Goal: Information Seeking & Learning: Learn about a topic

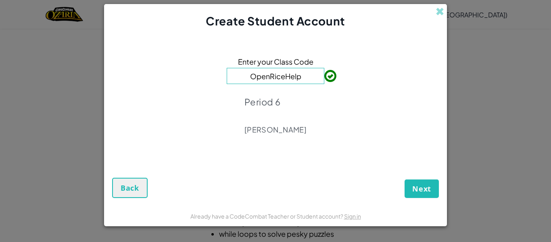
click at [323, 99] on div "Enter your Class Code OpenRiceHelp Period 6 [PERSON_NAME]" at bounding box center [275, 97] width 327 height 121
click at [416, 188] on span "Next" at bounding box center [421, 189] width 19 height 10
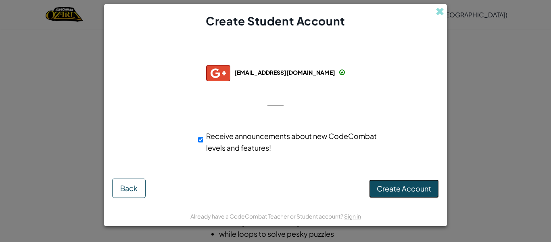
click at [407, 188] on span "Create Account" at bounding box center [404, 188] width 54 height 9
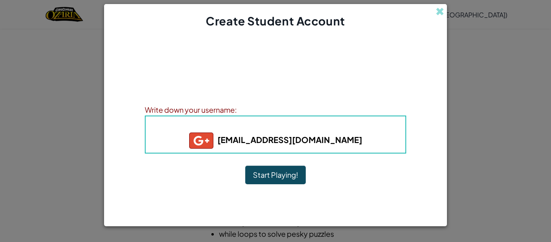
click at [282, 178] on button "Start Playing!" at bounding box center [275, 174] width 61 height 19
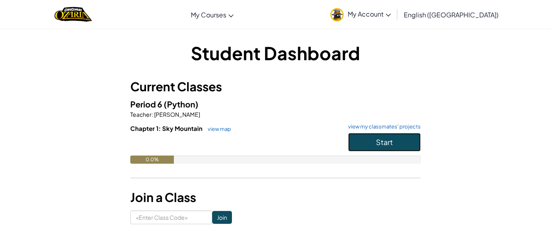
click at [382, 136] on button "Start" at bounding box center [384, 142] width 73 height 19
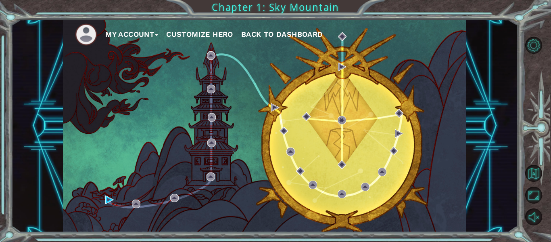
click at [154, 36] on button "My Account" at bounding box center [131, 34] width 53 height 12
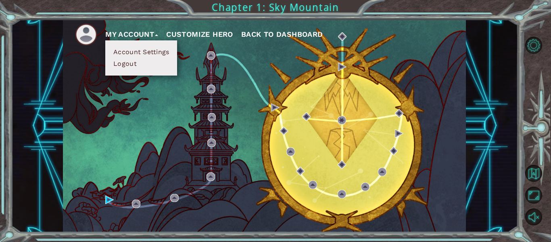
click at [77, 36] on img at bounding box center [86, 34] width 22 height 22
click at [78, 36] on img at bounding box center [86, 34] width 22 height 22
click at [79, 34] on img at bounding box center [86, 34] width 22 height 22
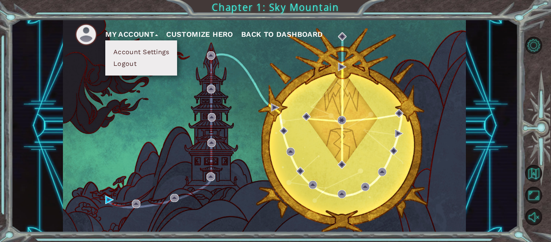
click at [2, 170] on div "My Account Account Settings Logout Customize Hero Back to Dashboard Chapter 1: …" at bounding box center [275, 121] width 551 height 242
click at [0, 172] on div "My Account Account Settings Logout Customize Hero Back to Dashboard Chapter 1: …" at bounding box center [275, 121] width 551 height 242
click at [8, 162] on div "My Account Account Settings Logout Customize Hero Back to Dashboard Chapter 1: …" at bounding box center [275, 121] width 551 height 242
click at [222, 36] on button "Customize Hero" at bounding box center [199, 34] width 67 height 12
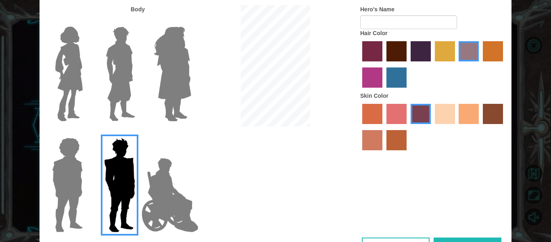
click at [181, 173] on img at bounding box center [169, 195] width 63 height 81
click at [191, 132] on input "Hero Jamie" at bounding box center [191, 132] width 0 height 0
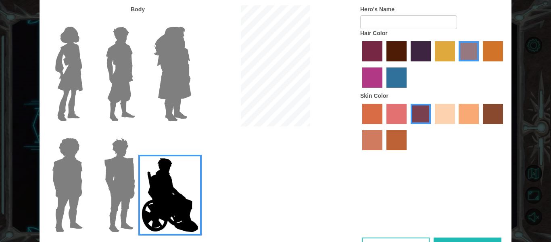
click at [64, 169] on img at bounding box center [67, 184] width 37 height 101
click at [86, 132] on input "Hero Steven" at bounding box center [86, 132] width 0 height 0
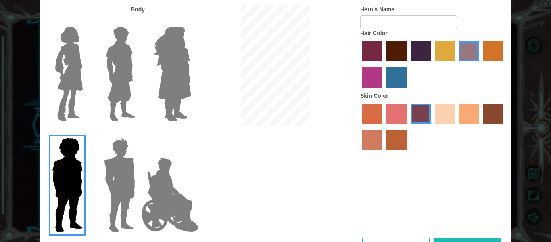
click at [191, 109] on img at bounding box center [172, 73] width 44 height 101
click at [191, 21] on input "Hero Amethyst" at bounding box center [191, 21] width 0 height 0
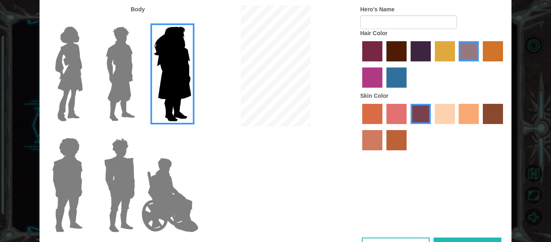
click at [121, 105] on img at bounding box center [120, 73] width 36 height 101
click at [138, 21] on input "Hero Lars" at bounding box center [138, 21] width 0 height 0
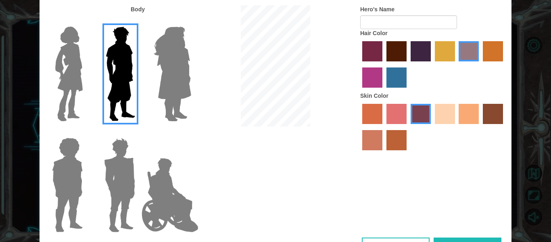
click at [50, 95] on label at bounding box center [66, 73] width 40 height 101
click at [86, 21] on input "Hero Connie" at bounding box center [86, 21] width 0 height 0
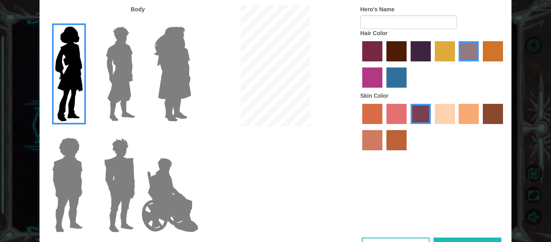
click at [167, 169] on img at bounding box center [169, 195] width 63 height 81
click at [191, 132] on input "Hero Jamie" at bounding box center [191, 132] width 0 height 0
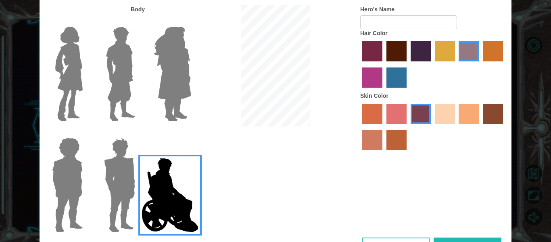
click at [115, 186] on img at bounding box center [120, 184] width 38 height 101
click at [138, 132] on input "Hero Garnet" at bounding box center [138, 132] width 0 height 0
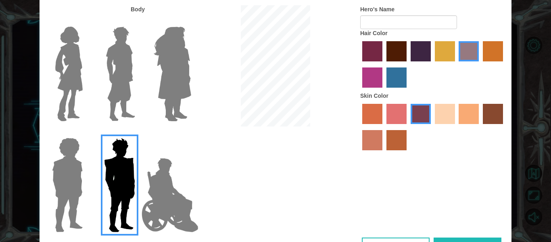
click at [451, 113] on label "sandy beach skin color" at bounding box center [445, 114] width 20 height 20
click at [432, 127] on input "sandy beach skin color" at bounding box center [432, 127] width 0 height 0
click at [412, 117] on label "tosca skin color" at bounding box center [421, 114] width 20 height 20
click at [408, 127] on input "tosca skin color" at bounding box center [408, 127] width 0 height 0
click at [393, 146] on label "smoke tree skin color" at bounding box center [397, 140] width 20 height 20
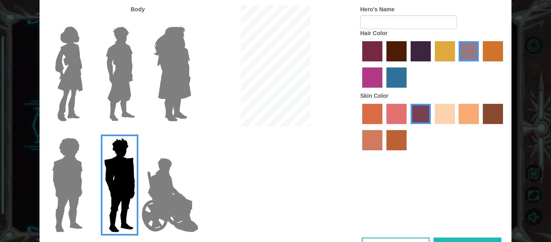
click at [384, 153] on input "smoke tree skin color" at bounding box center [384, 153] width 0 height 0
click at [364, 113] on label "sorbus skin color" at bounding box center [372, 114] width 20 height 20
click at [359, 127] on input "sorbus skin color" at bounding box center [359, 127] width 0 height 0
click at [502, 117] on label "karma skin color" at bounding box center [493, 114] width 20 height 20
click at [480, 127] on input "karma skin color" at bounding box center [480, 127] width 0 height 0
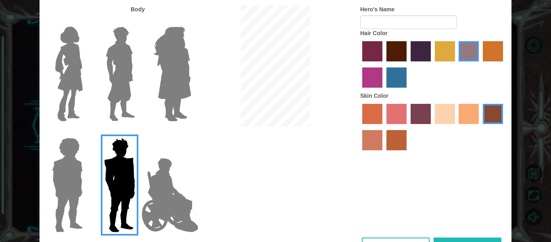
click at [399, 75] on label "lachmara hair color" at bounding box center [397, 77] width 20 height 20
click at [384, 90] on input "lachmara hair color" at bounding box center [384, 90] width 0 height 0
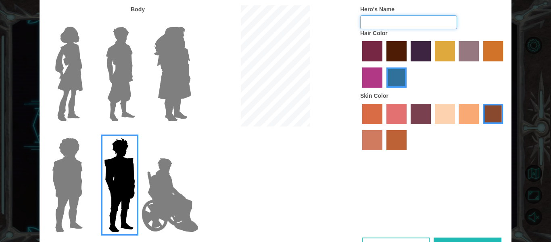
click at [403, 21] on input "Hero's Name" at bounding box center [408, 22] width 97 height 14
type input "T"
type input "guest 1337"
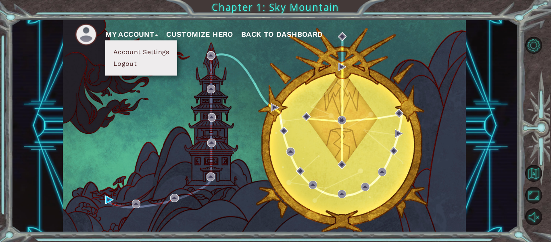
click at [222, 33] on button "Customize Hero" at bounding box center [199, 34] width 67 height 12
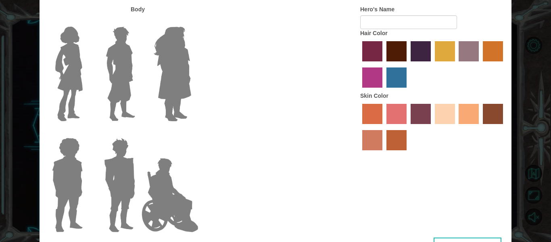
type input "guest 1337"
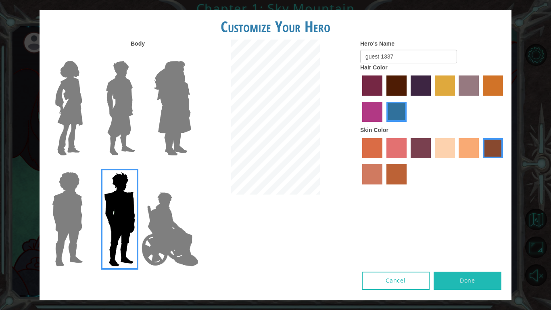
click at [474, 241] on button "Done" at bounding box center [468, 281] width 68 height 18
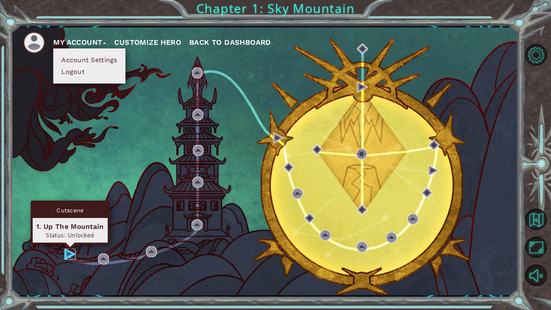
click at [73, 241] on img at bounding box center [70, 254] width 11 height 11
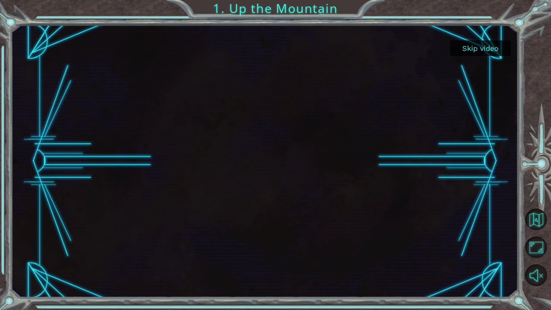
click at [469, 44] on button "Skip video" at bounding box center [480, 48] width 61 height 16
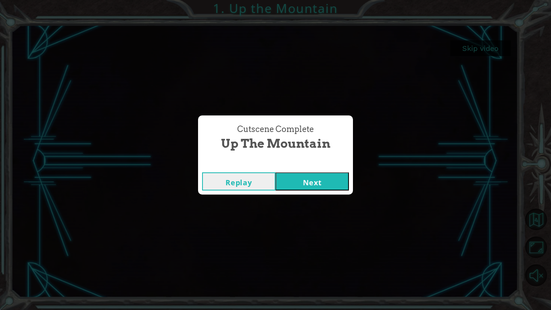
click at [259, 184] on button "Replay" at bounding box center [238, 181] width 73 height 18
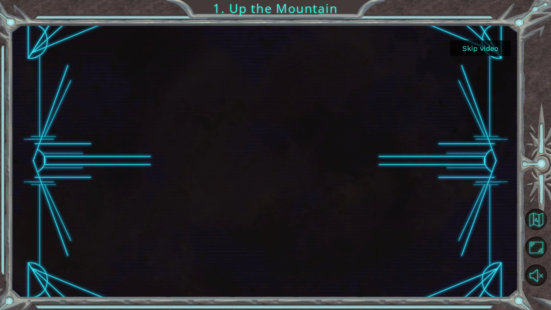
click at [464, 46] on button "Skip video" at bounding box center [480, 48] width 61 height 16
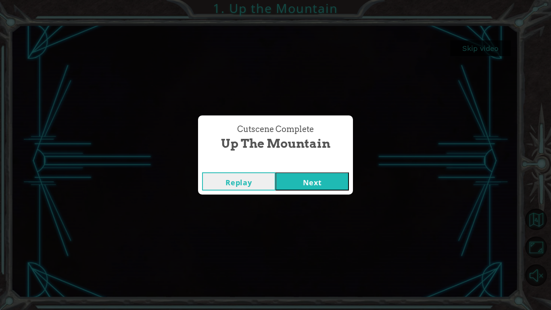
click at [295, 179] on button "Next" at bounding box center [312, 181] width 73 height 18
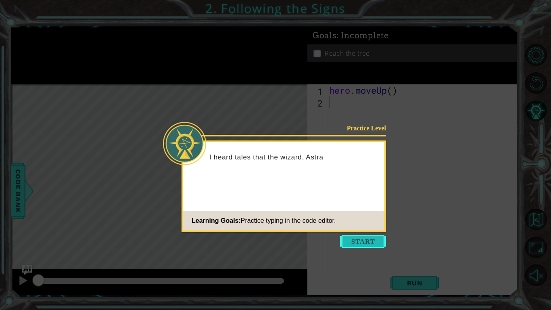
click at [376, 239] on button "Start" at bounding box center [363, 241] width 46 height 13
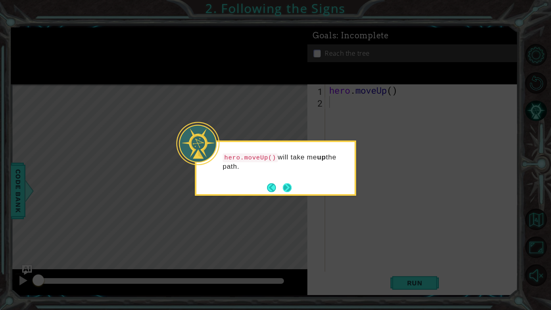
click at [291, 191] on button "Next" at bounding box center [287, 187] width 9 height 9
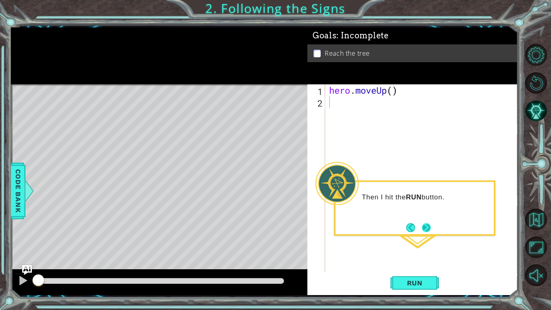
click at [428, 225] on button "Next" at bounding box center [426, 227] width 9 height 9
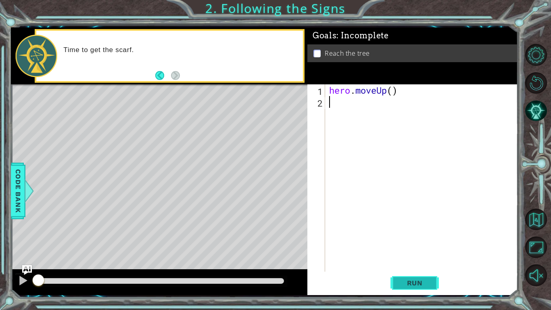
click at [414, 241] on span "Run" at bounding box center [415, 283] width 32 height 8
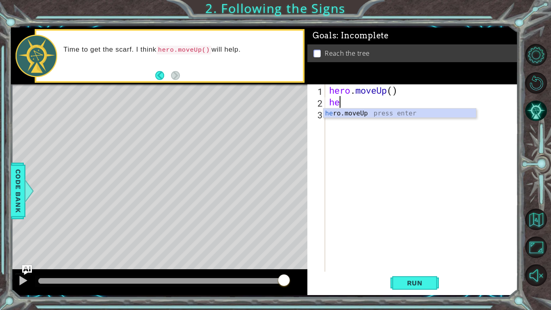
type textarea "her"
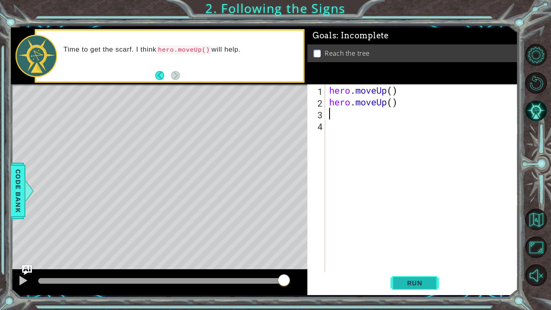
click at [412, 241] on span "Run" at bounding box center [415, 283] width 32 height 8
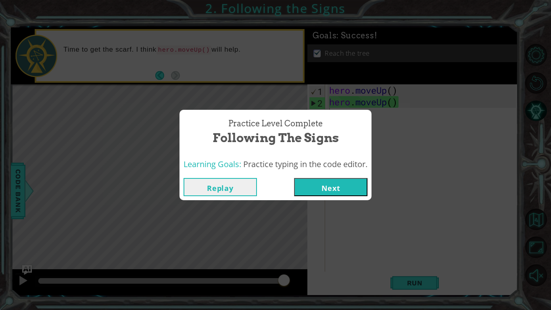
click at [337, 182] on button "Next" at bounding box center [330, 187] width 73 height 18
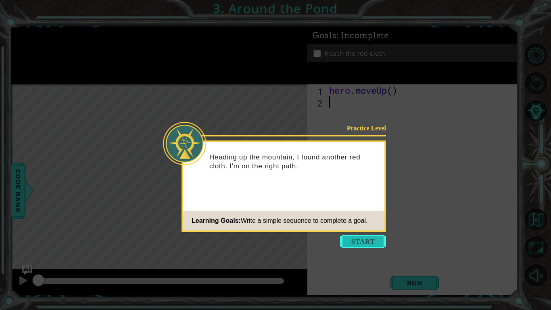
click at [374, 241] on button "Start" at bounding box center [363, 241] width 46 height 13
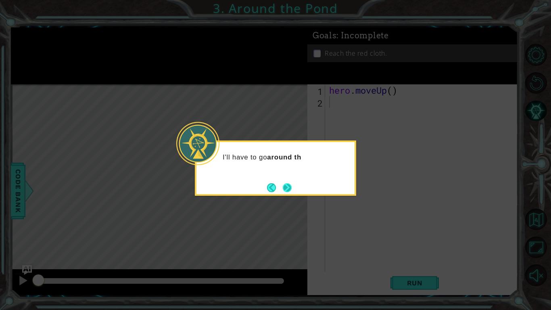
click at [286, 188] on button "Next" at bounding box center [287, 187] width 9 height 9
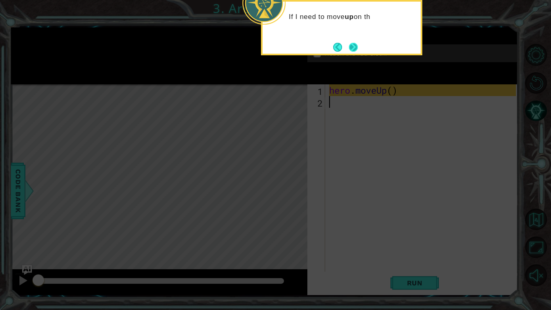
click at [351, 48] on button "Next" at bounding box center [353, 47] width 9 height 9
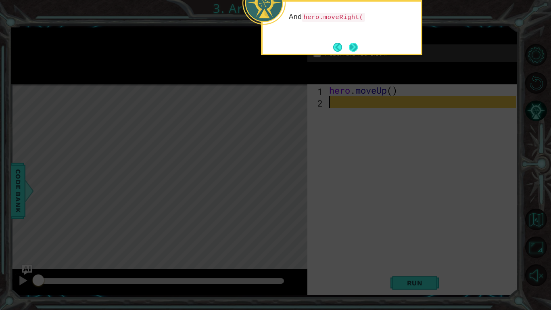
click at [351, 52] on button "Next" at bounding box center [353, 47] width 9 height 9
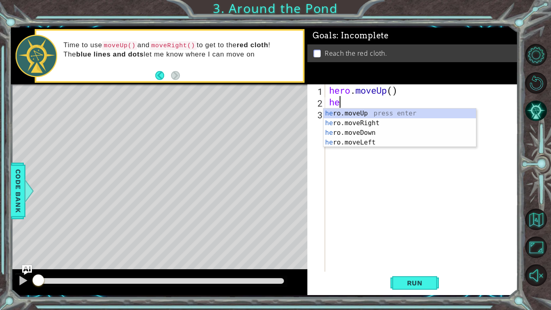
type textarea "her"
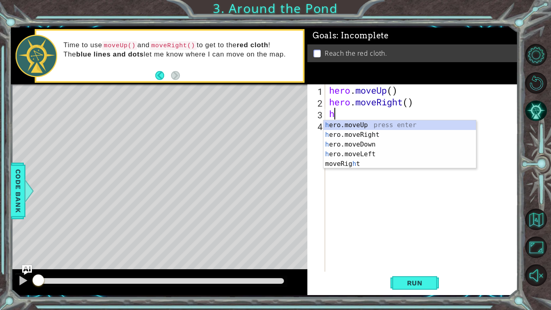
type textarea "he"
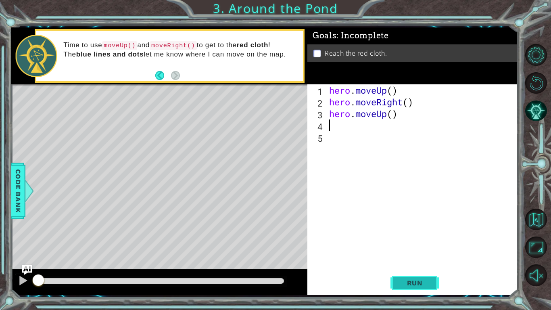
click at [426, 241] on span "Run" at bounding box center [415, 283] width 32 height 8
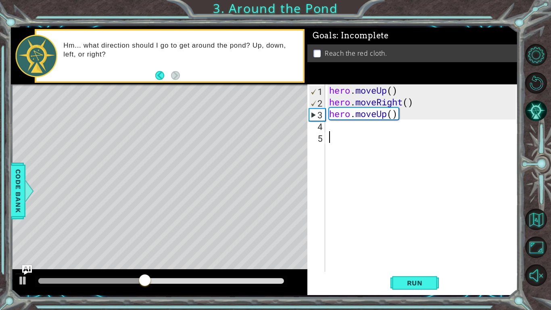
click at [351, 138] on div "hero . moveUp ( ) hero . moveRight ( ) hero . moveUp ( )" at bounding box center [424, 189] width 192 height 211
click at [344, 129] on div "hero . moveUp ( ) hero . moveRight ( ) hero . moveUp ( )" at bounding box center [424, 189] width 192 height 211
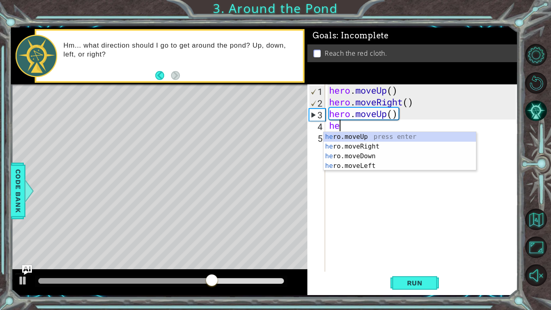
type textarea "her"
click at [353, 139] on div "her o.moveUp press enter her o.moveRight press enter her o.moveDown press enter…" at bounding box center [400, 161] width 153 height 58
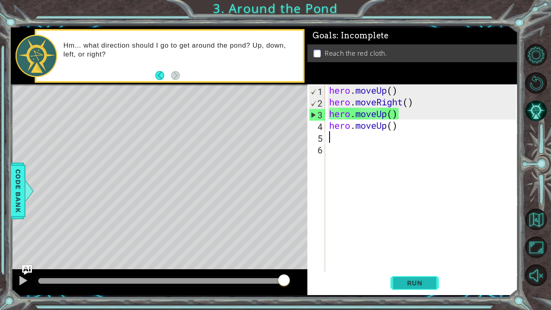
click at [395, 241] on button "Run" at bounding box center [415, 282] width 48 height 21
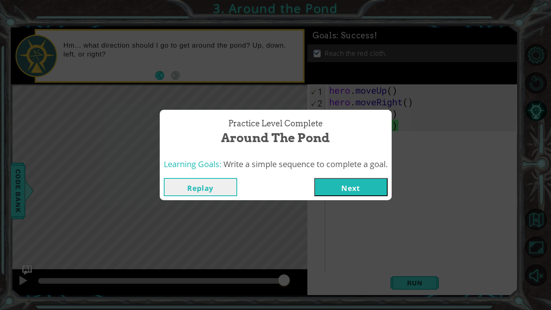
click at [338, 182] on button "Next" at bounding box center [350, 187] width 73 height 18
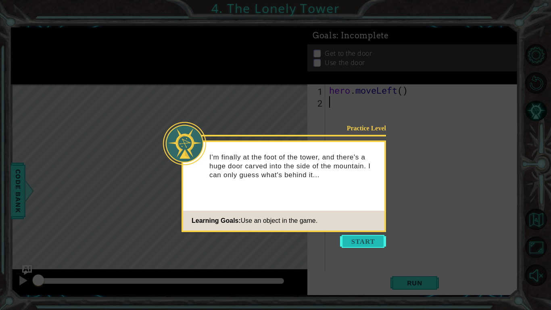
click at [355, 241] on button "Start" at bounding box center [363, 241] width 46 height 13
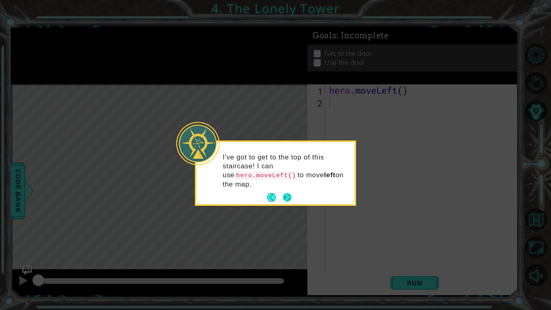
click at [285, 190] on button "Next" at bounding box center [287, 197] width 14 height 14
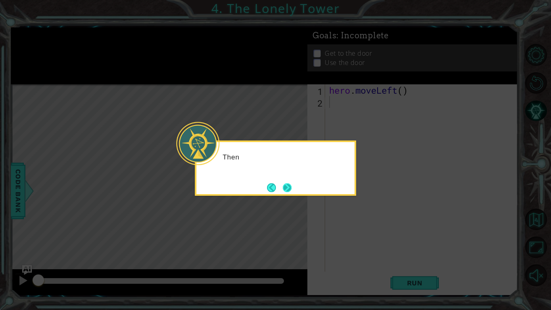
click at [286, 190] on button "Next" at bounding box center [287, 187] width 9 height 9
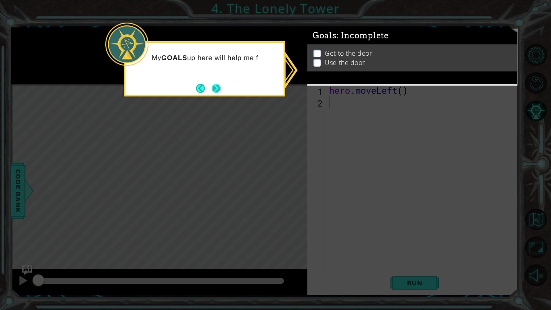
click at [215, 85] on button "Next" at bounding box center [216, 88] width 9 height 9
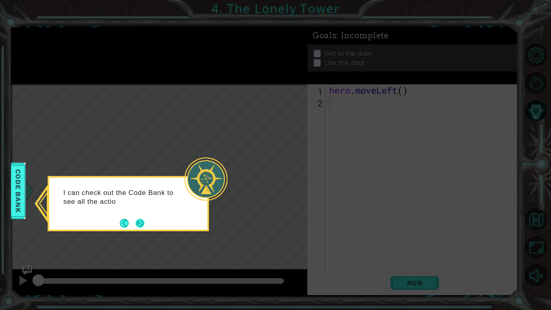
click at [141, 221] on button "Next" at bounding box center [140, 223] width 9 height 9
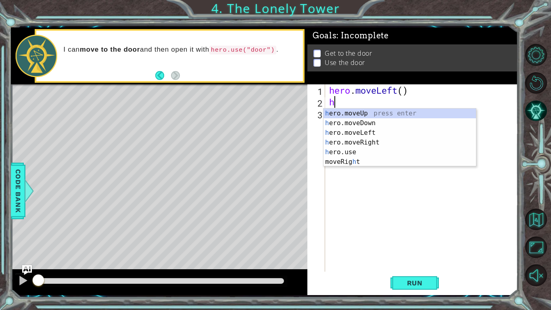
type textarea "her"
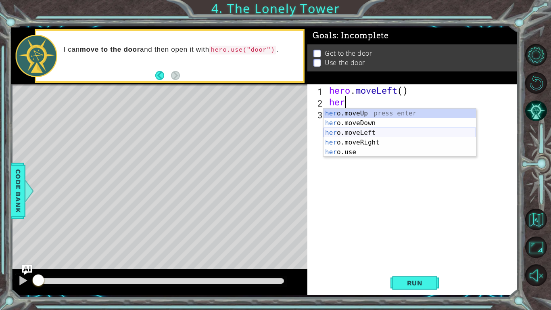
click at [344, 130] on div "her o.moveUp press enter her o.moveDown press enter her o.moveLeft press enter …" at bounding box center [400, 143] width 153 height 68
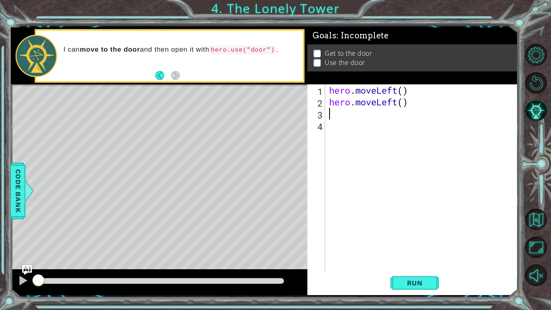
type textarea "h"
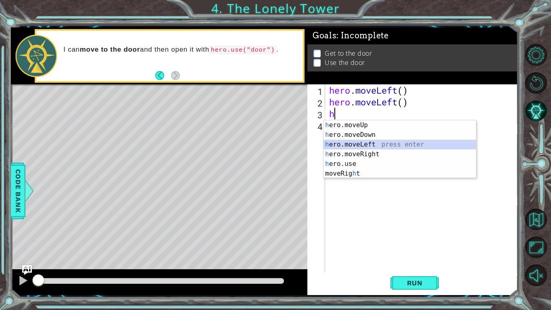
click at [363, 145] on div "h ero.moveUp press enter h ero.moveDown press enter h ero.moveLeft press enter …" at bounding box center [400, 158] width 153 height 77
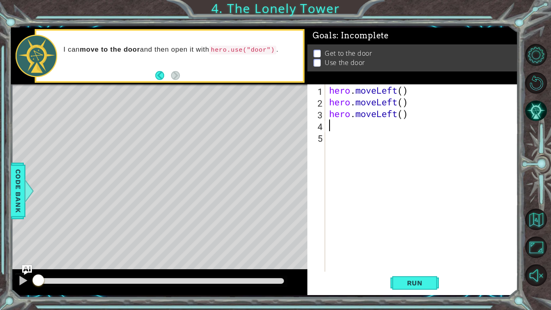
type textarea "h"
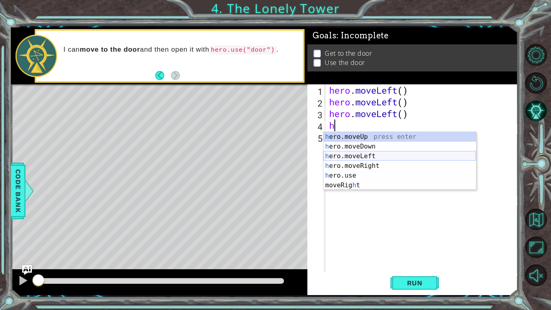
click at [362, 155] on div "h ero.moveUp press enter h ero.moveDown press enter h ero.moveLeft press enter …" at bounding box center [400, 170] width 153 height 77
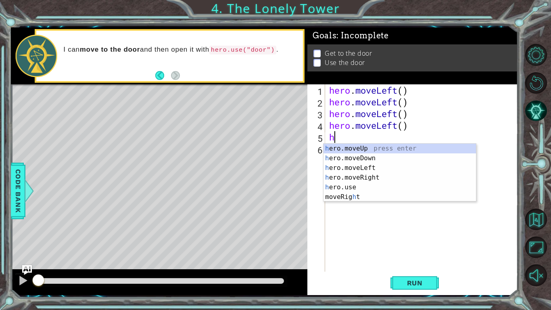
click at [411, 125] on div "hero . moveLeft ( ) hero . moveLeft ( ) hero . moveLeft ( ) hero . moveLeft ( )…" at bounding box center [424, 189] width 192 height 211
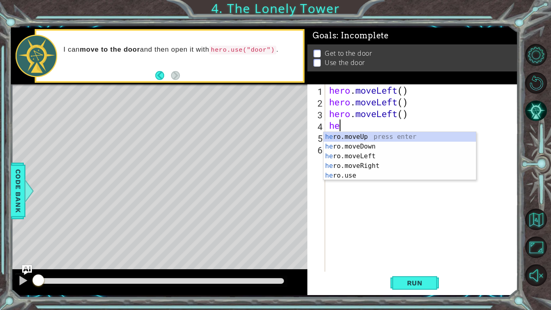
type textarea "h"
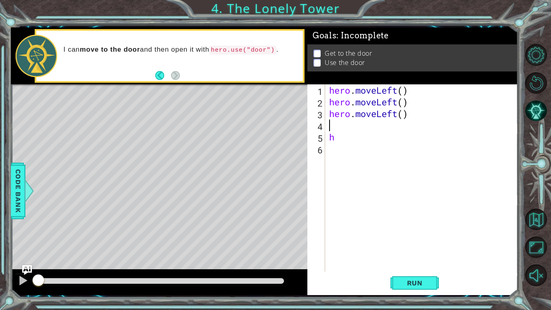
type textarea "h"
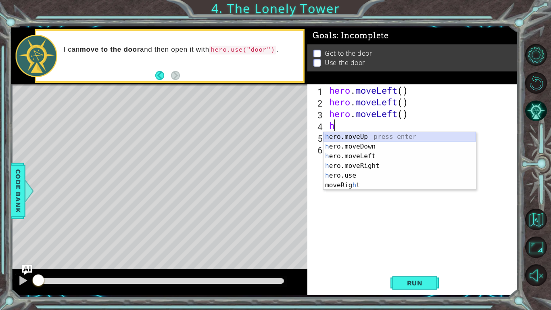
click at [410, 136] on div "h ero.moveUp press enter h ero.moveDown press enter h ero.moveLeft press enter …" at bounding box center [400, 170] width 153 height 77
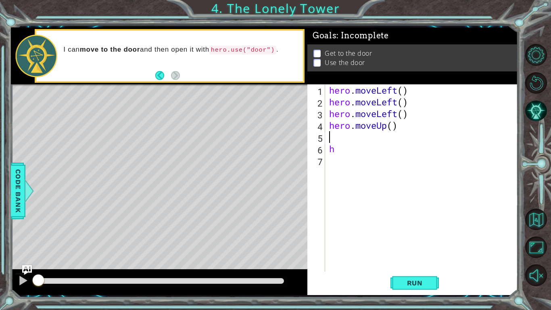
click at [408, 115] on div "hero . moveLeft ( ) hero . moveLeft ( ) hero . moveLeft ( ) hero . moveUp ( ) h" at bounding box center [424, 189] width 192 height 211
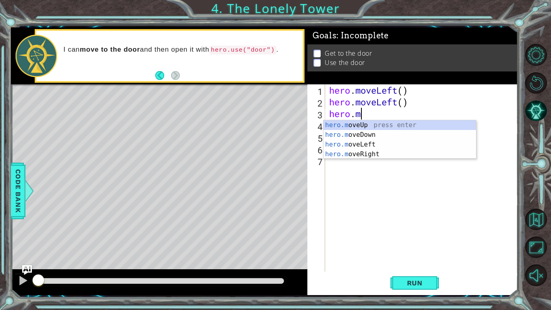
type textarea "hero."
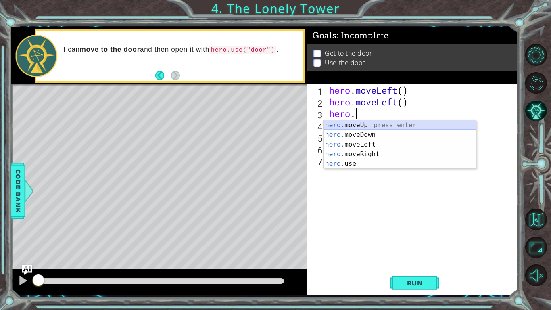
click at [414, 123] on div "hero. moveUp press enter hero. moveDown press enter hero. moveLeft press enter …" at bounding box center [400, 154] width 153 height 68
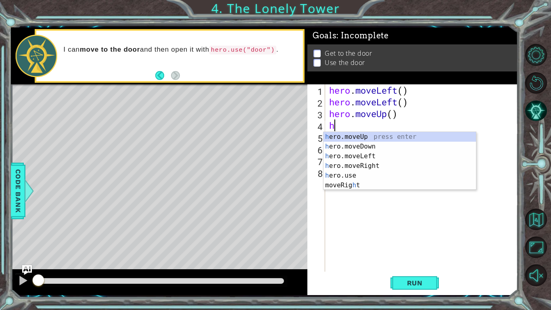
type textarea "h"
click at [366, 136] on div "h ero.moveUp press enter h ero.moveDown press enter h ero.moveLeft press enter …" at bounding box center [400, 170] width 153 height 77
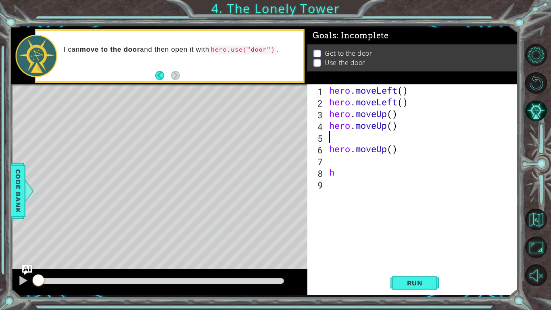
click at [397, 148] on div "hero . moveLeft ( ) hero . moveLeft ( ) hero . moveUp ( ) hero . moveUp ( ) her…" at bounding box center [424, 189] width 192 height 211
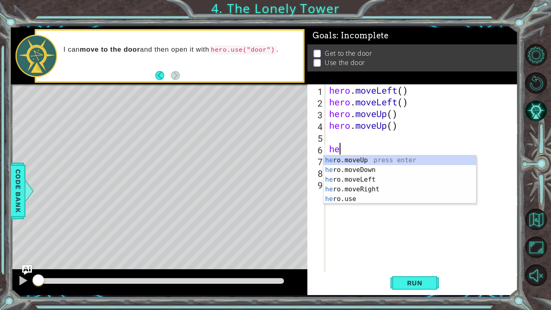
type textarea "h"
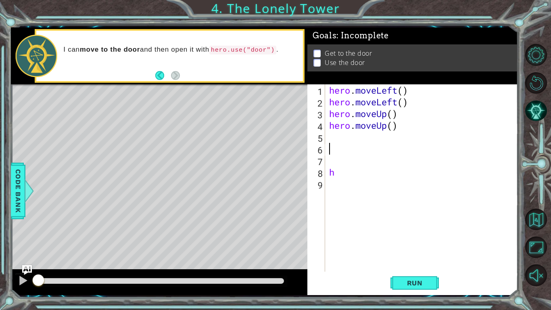
click at [389, 140] on div "hero . moveLeft ( ) hero . moveLeft ( ) hero . moveUp ( ) hero . moveUp ( ) h" at bounding box center [424, 189] width 192 height 211
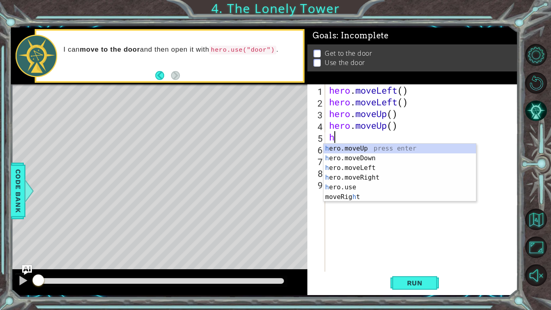
type textarea "he"
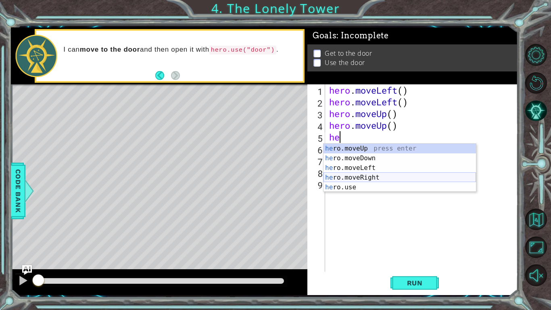
click at [370, 178] on div "he ro.moveUp press enter he ro.moveDown press enter he ro.moveLeft press enter …" at bounding box center [400, 178] width 153 height 68
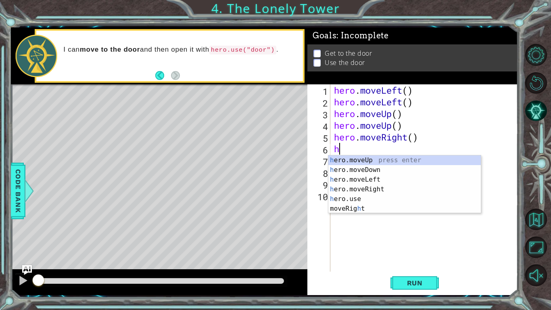
type textarea "he"
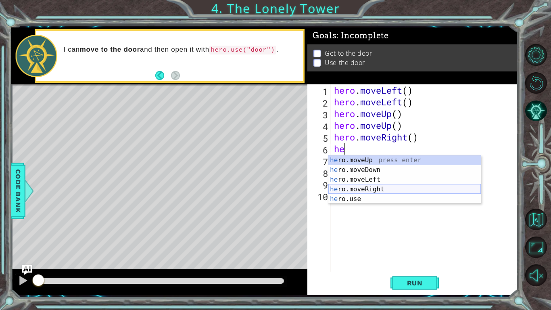
click at [377, 190] on div "he ro.moveUp press enter he ro.moveDown press enter he ro.moveLeft press enter …" at bounding box center [404, 189] width 153 height 68
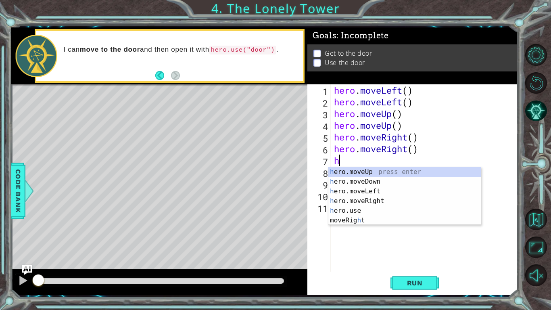
type textarea "he"
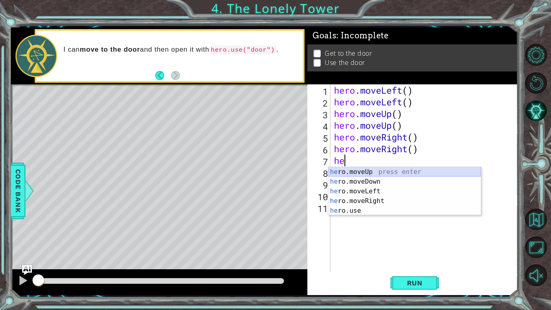
click at [373, 171] on div "he ro.moveUp press enter he ro.moveDown press enter he ro.moveLeft press enter …" at bounding box center [404, 201] width 153 height 68
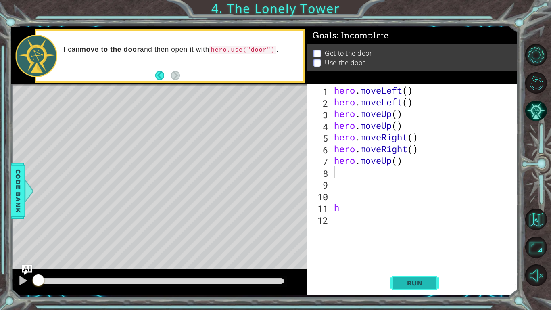
click at [408, 241] on button "Run" at bounding box center [415, 282] width 48 height 21
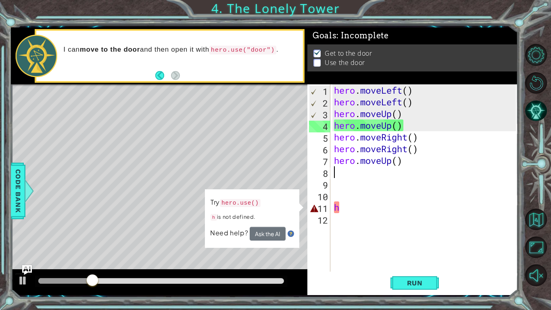
click at [374, 214] on div "hero . moveLeft ( ) hero . moveLeft ( ) hero . moveUp ( ) hero . moveUp ( ) her…" at bounding box center [426, 189] width 188 height 211
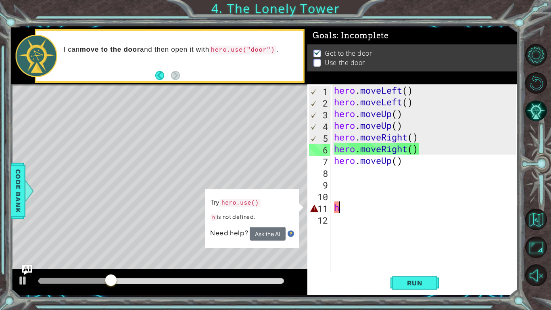
click at [374, 211] on div "hero . moveLeft ( ) hero . moveLeft ( ) hero . moveUp ( ) hero . moveUp ( ) her…" at bounding box center [426, 189] width 188 height 211
type textarea "h"
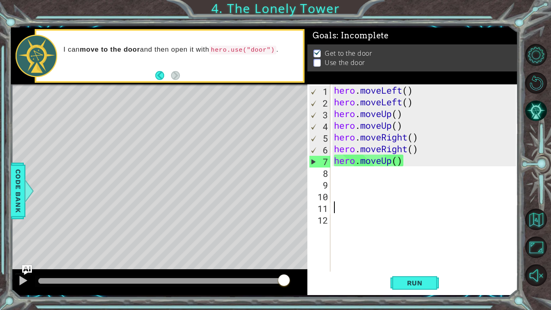
click at [205, 114] on div "Level Map" at bounding box center [197, 203] width 373 height 238
click at [346, 173] on div "hero . moveLeft ( ) hero . moveLeft ( ) hero . moveUp ( ) hero . moveUp ( ) her…" at bounding box center [426, 189] width 188 height 211
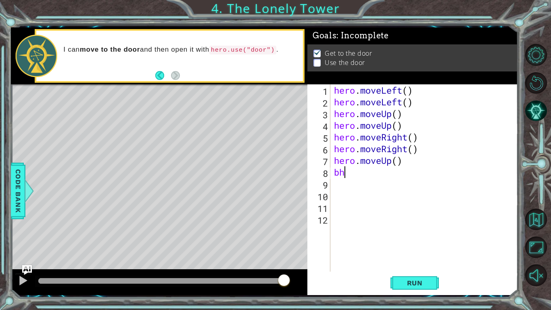
type textarea "b"
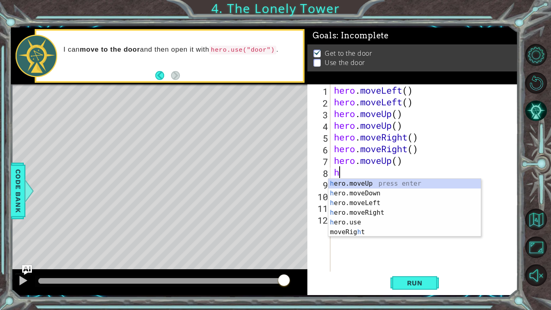
type textarea "he"
click at [349, 228] on div "hero . moveLeft ( ) hero . moveLeft ( ) hero . moveUp ( ) hero . moveUp ( ) her…" at bounding box center [426, 189] width 188 height 211
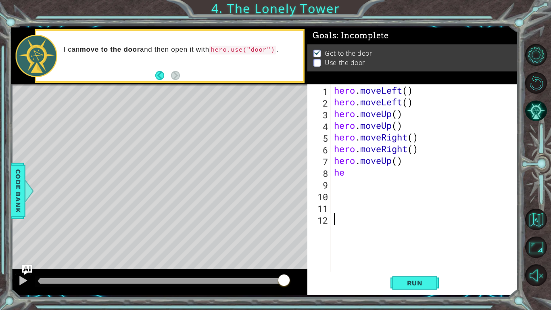
click at [349, 179] on div "hero . moveLeft ( ) hero . moveLeft ( ) hero . moveUp ( ) hero . moveUp ( ) her…" at bounding box center [426, 189] width 188 height 211
click at [349, 178] on div "hero . moveLeft ( ) hero . moveLeft ( ) hero . moveUp ( ) hero . moveUp ( ) her…" at bounding box center [426, 189] width 188 height 211
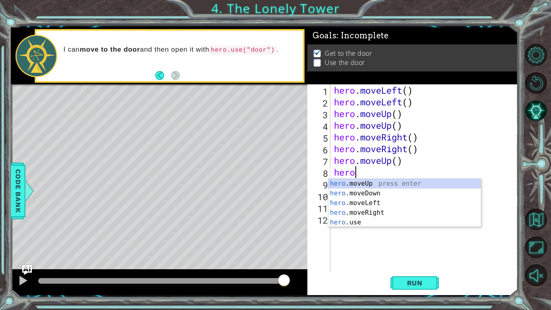
scroll to position [0, 0]
click at [360, 223] on div "hero .moveUp press enter hero .moveDown press enter hero .moveLeft press enter …" at bounding box center [404, 213] width 153 height 68
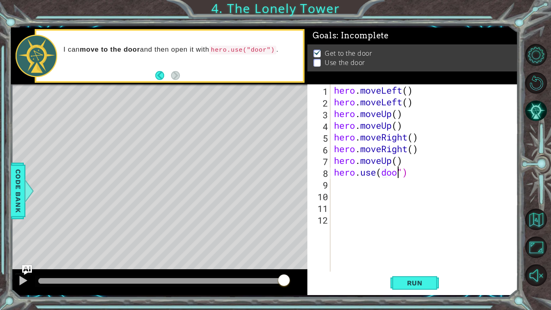
scroll to position [0, 3]
click at [382, 174] on div "hero . moveLeft ( ) hero . moveLeft ( ) hero . moveUp ( ) hero . moveUp ( ) her…" at bounding box center [426, 189] width 188 height 211
click at [405, 241] on span "Run" at bounding box center [415, 283] width 32 height 8
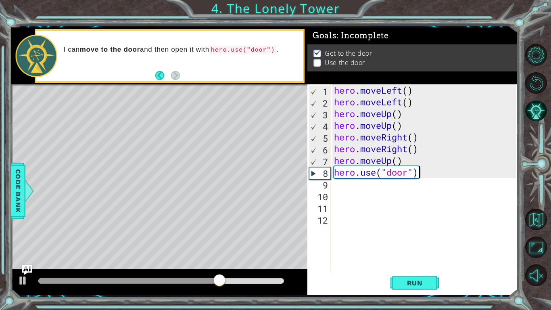
click at [426, 176] on div "hero . moveLeft ( ) hero . moveLeft ( ) hero . moveUp ( ) hero . moveUp ( ) her…" at bounding box center [426, 189] width 188 height 211
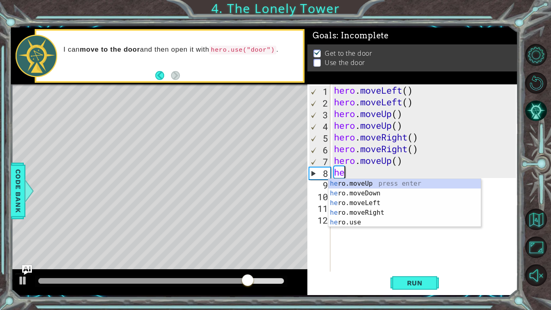
scroll to position [0, 0]
type textarea "h"
click at [387, 222] on div "he ro.moveUp press enter he ro.moveDown press enter he ro.moveLeft press enter …" at bounding box center [404, 213] width 153 height 68
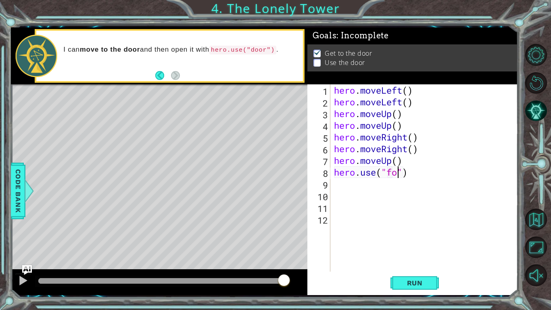
scroll to position [0, 3]
type textarea "hero.use("door")"
click at [427, 241] on span "Run" at bounding box center [415, 283] width 32 height 8
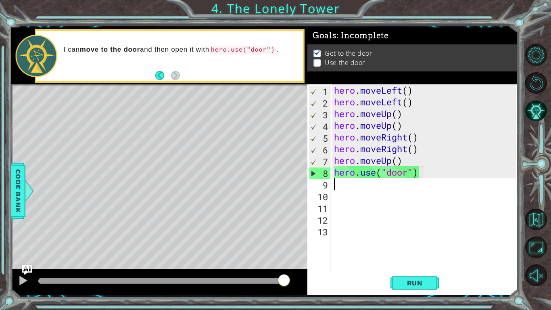
click at [416, 160] on div "hero . moveLeft ( ) hero . moveLeft ( ) hero . moveUp ( ) hero . moveUp ( ) her…" at bounding box center [426, 189] width 188 height 211
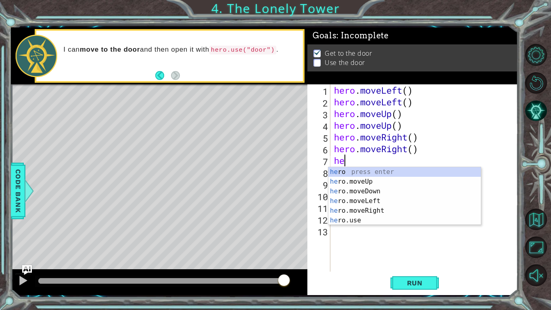
type textarea "h"
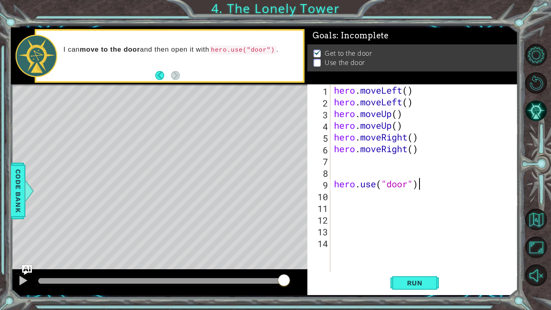
click at [431, 188] on div "hero . moveLeft ( ) hero . moveLeft ( ) hero . moveUp ( ) hero . moveUp ( ) her…" at bounding box center [426, 189] width 188 height 211
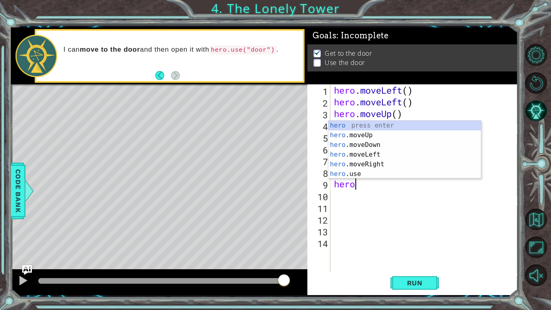
type textarea "h"
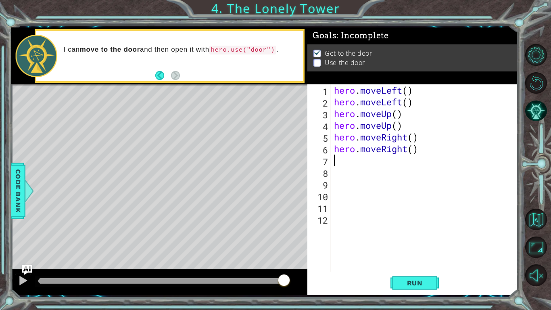
type textarea "j"
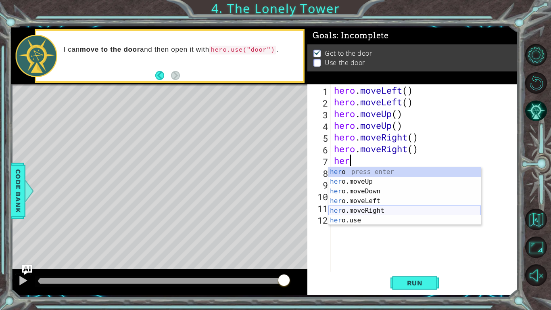
click at [381, 216] on div "her o press enter her o.moveUp press enter her o.moveDown press enter her o.mov…" at bounding box center [404, 205] width 153 height 77
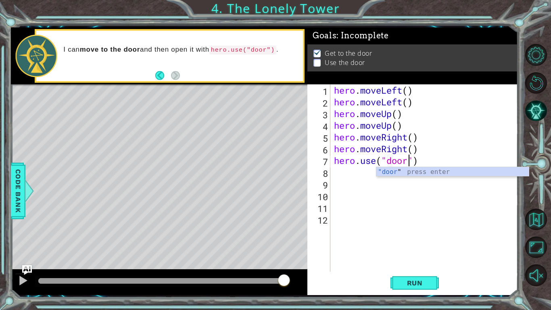
scroll to position [0, 3]
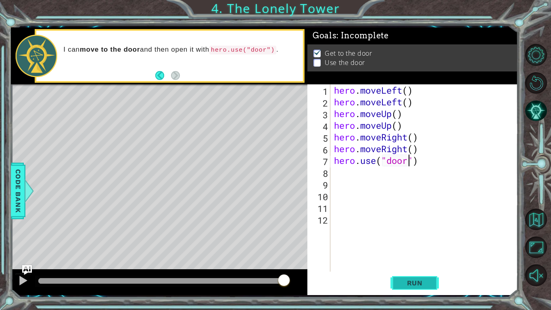
type textarea "hero.use("door")"
click at [408, 241] on button "Run" at bounding box center [415, 282] width 48 height 21
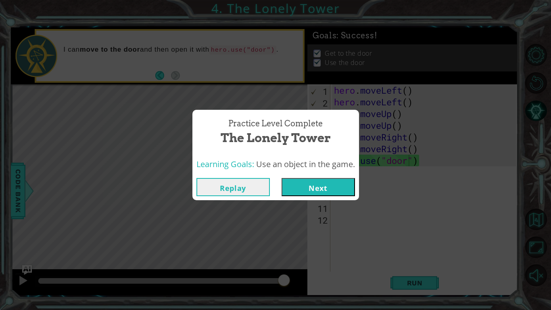
click at [315, 184] on button "Next" at bounding box center [318, 187] width 73 height 18
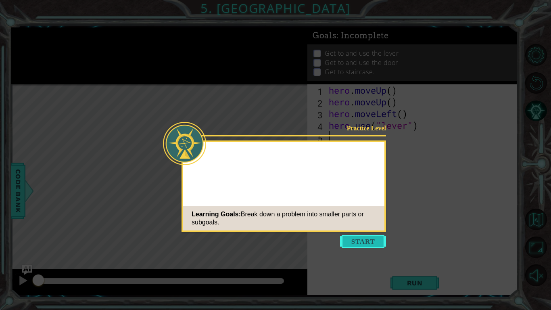
click at [360, 241] on button "Start" at bounding box center [363, 241] width 46 height 13
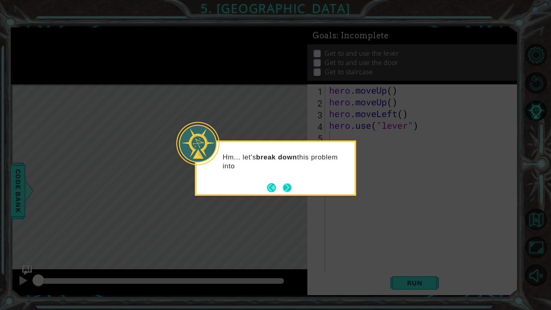
click at [288, 191] on button "Next" at bounding box center [287, 187] width 9 height 9
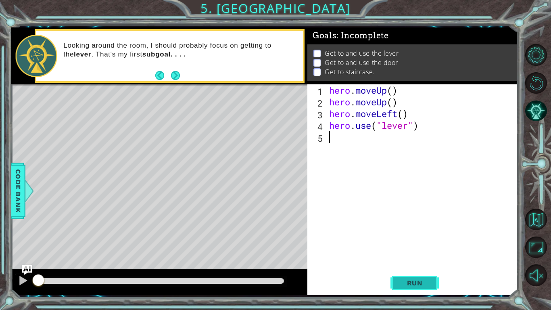
click at [410, 241] on button "Run" at bounding box center [415, 282] width 48 height 21
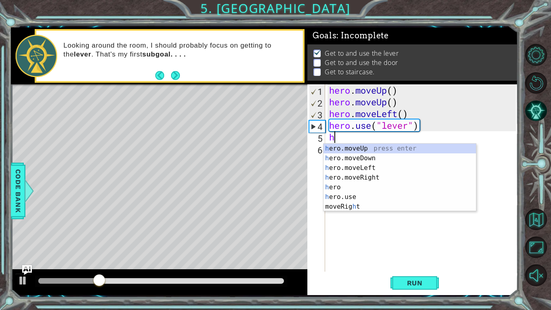
type textarea "he"
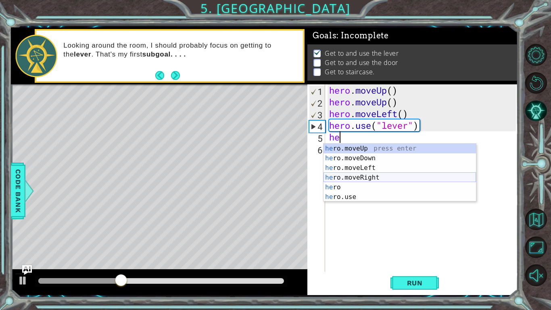
click at [357, 179] on div "he ro.moveUp press enter he ro.moveDown press enter he ro.moveLeft press enter …" at bounding box center [400, 182] width 153 height 77
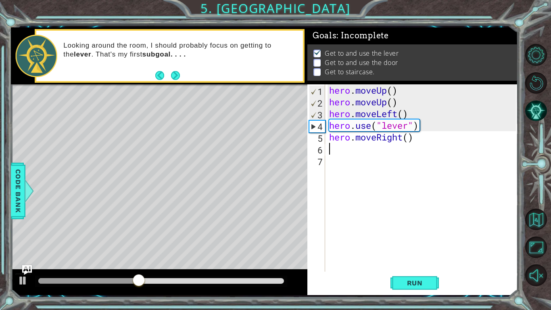
type textarea "h"
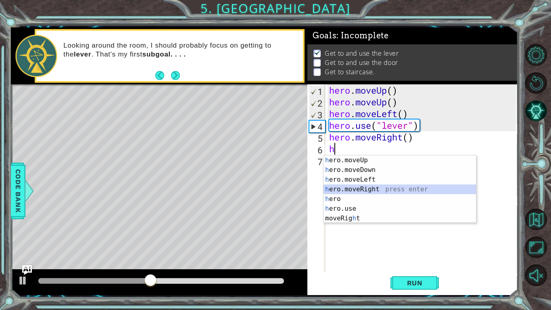
click at [380, 188] on div "h ero.moveUp press enter h ero.moveDown press enter h ero.moveLeft press enter …" at bounding box center [400, 198] width 153 height 87
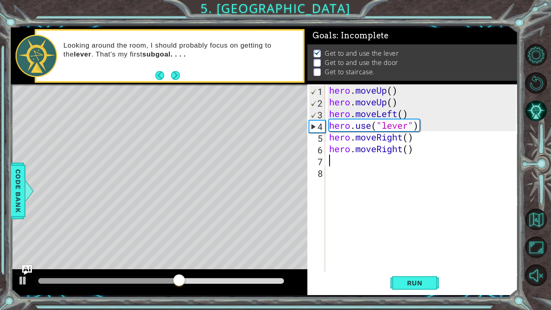
click at [381, 188] on div "hero . moveUp ( ) hero . moveUp ( ) hero . moveLeft ( ) hero . use ( "lever" ) …" at bounding box center [424, 189] width 192 height 211
type textarea "h"
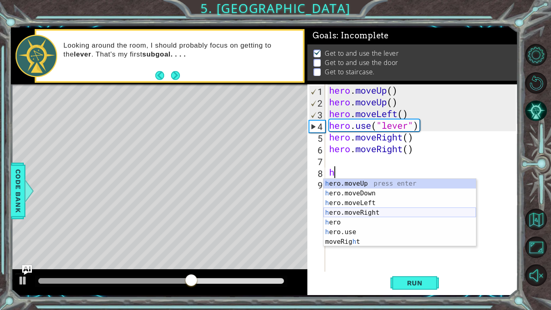
click at [364, 210] on div "h ero.moveUp press enter h ero.moveDown press enter h ero.moveLeft press enter …" at bounding box center [400, 222] width 153 height 87
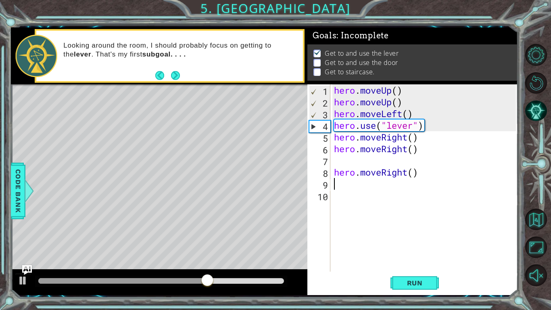
click at [341, 162] on div "hero . moveUp ( ) hero . moveUp ( ) hero . moveLeft ( ) hero . use ( "lever" ) …" at bounding box center [426, 189] width 188 height 211
click at [345, 184] on div "hero . moveUp ( ) hero . moveUp ( ) hero . moveLeft ( ) hero . use ( "lever" ) …" at bounding box center [426, 189] width 188 height 211
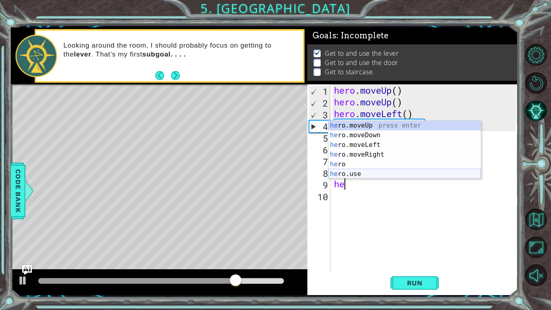
click at [359, 173] on div "he ro.moveUp press enter he ro.moveDown press enter he ro.moveLeft press enter …" at bounding box center [404, 159] width 153 height 77
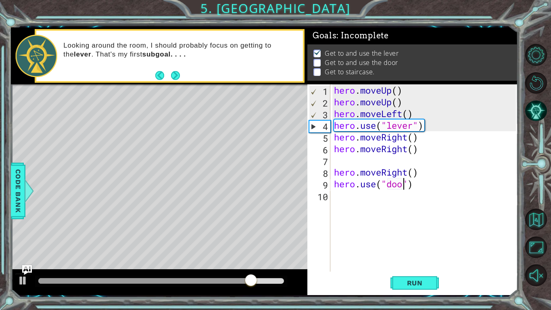
type textarea "hero.use("door")"
click at [410, 241] on span "Run" at bounding box center [415, 283] width 32 height 8
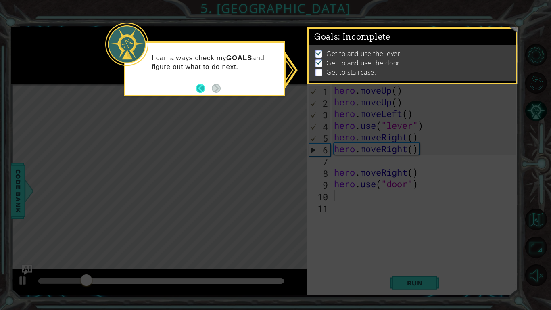
click at [201, 85] on button "Back" at bounding box center [204, 88] width 16 height 9
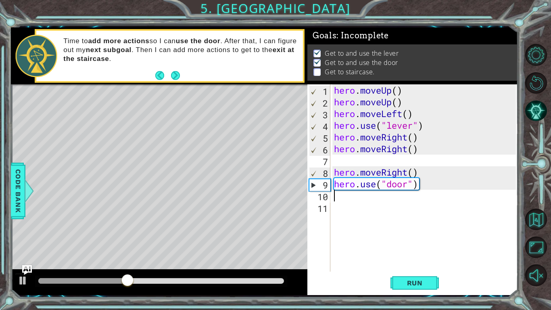
click at [344, 196] on div "hero . moveUp ( ) hero . moveUp ( ) hero . moveLeft ( ) hero . use ( "lever" ) …" at bounding box center [426, 189] width 188 height 211
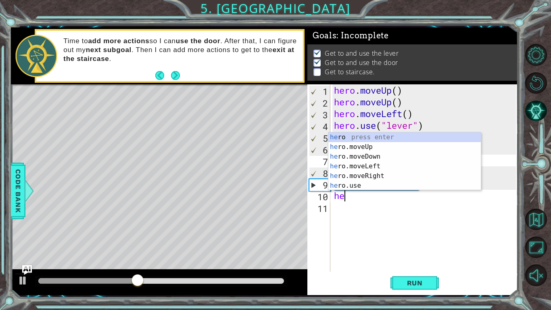
type textarea "her"
click at [389, 146] on div "her o press enter her o.moveUp press enter her o.moveDown press enter her o.mov…" at bounding box center [404, 170] width 153 height 77
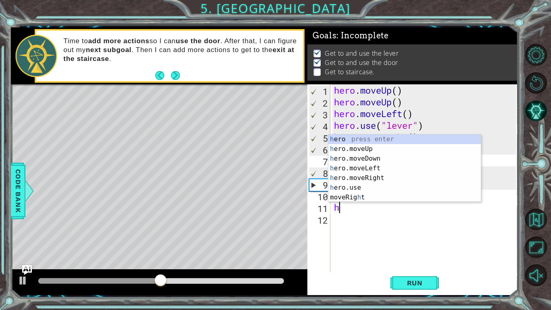
type textarea "he"
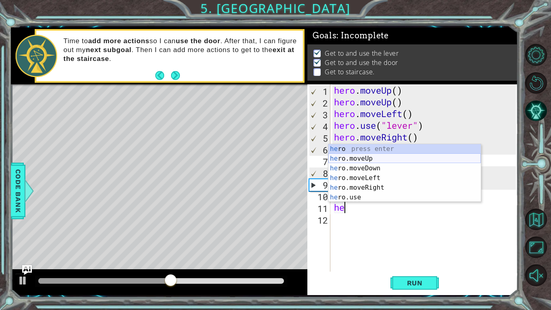
click at [356, 159] on div "he ro press enter he ro.moveUp press enter he ro.moveDown press enter he ro.mov…" at bounding box center [404, 182] width 153 height 77
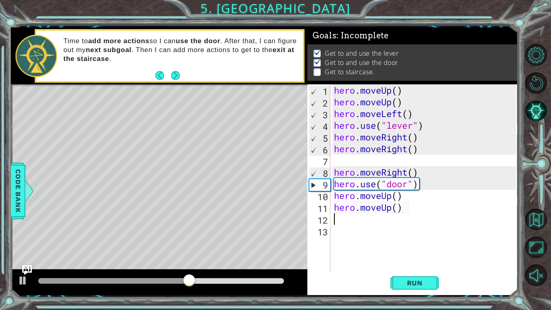
type textarea "h"
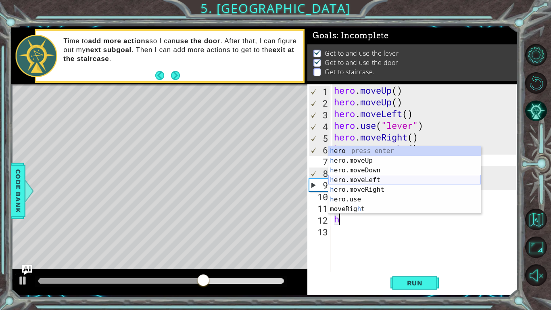
click at [370, 180] on div "h ero press enter h ero.moveUp press enter h ero.moveDown press enter h ero.mov…" at bounding box center [404, 189] width 153 height 87
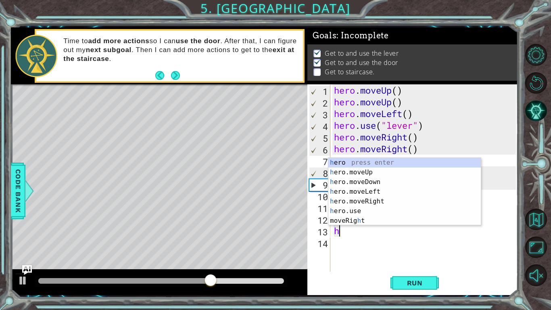
type textarea "he"
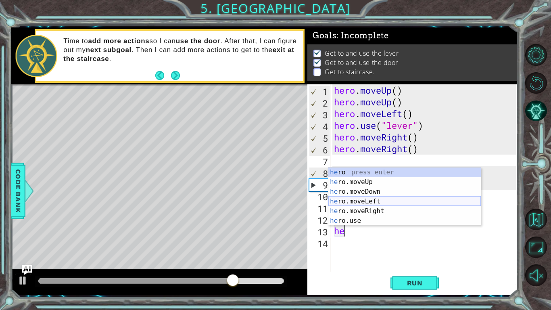
click at [378, 201] on div "he ro press enter he ro.moveUp press enter he ro.moveDown press enter he ro.mov…" at bounding box center [404, 205] width 153 height 77
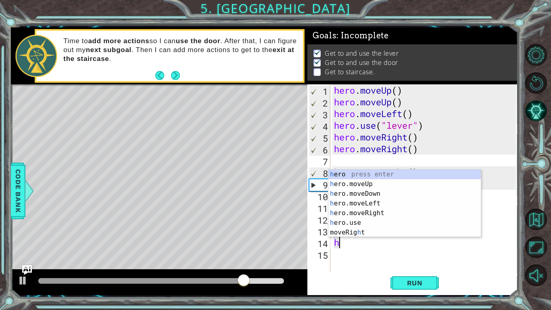
type textarea "he"
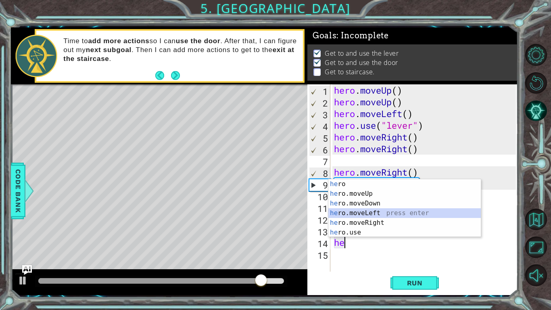
click at [386, 212] on div "he ro press enter he ro.moveUp press enter he ro.moveDown press enter he ro.mov…" at bounding box center [404, 217] width 153 height 77
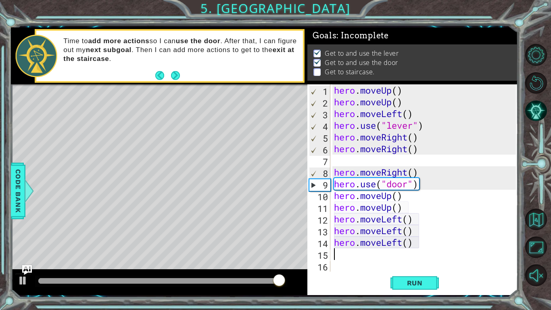
type textarea "h"
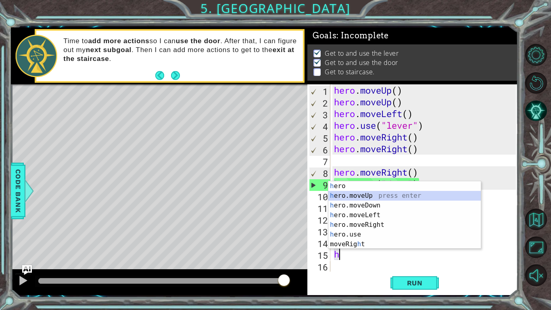
click at [367, 198] on div "h ero press enter h ero.moveUp press enter h ero.moveDown press enter h ero.mov…" at bounding box center [404, 224] width 153 height 87
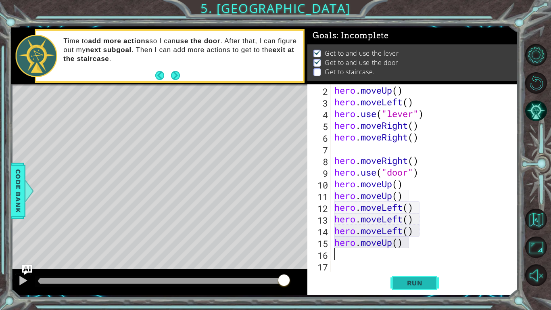
click at [401, 241] on span "Run" at bounding box center [415, 283] width 32 height 8
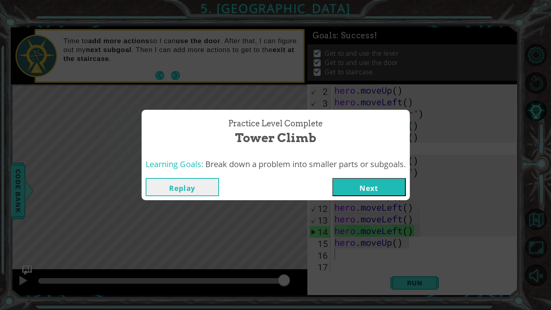
click at [374, 182] on button "Next" at bounding box center [368, 187] width 73 height 18
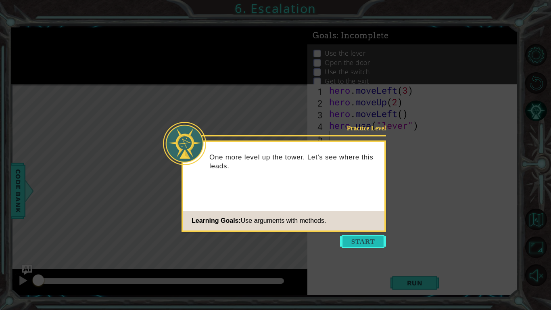
click at [345, 241] on button "Start" at bounding box center [363, 241] width 46 height 13
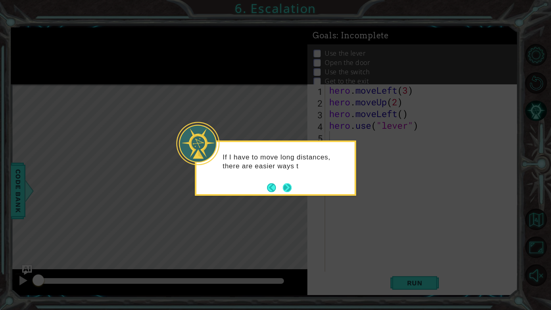
click at [287, 188] on button "Next" at bounding box center [287, 187] width 9 height 9
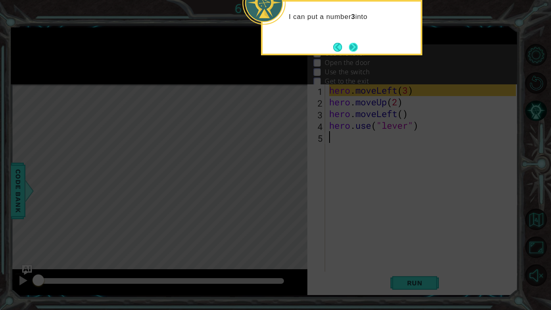
click at [349, 43] on button "Next" at bounding box center [353, 47] width 9 height 9
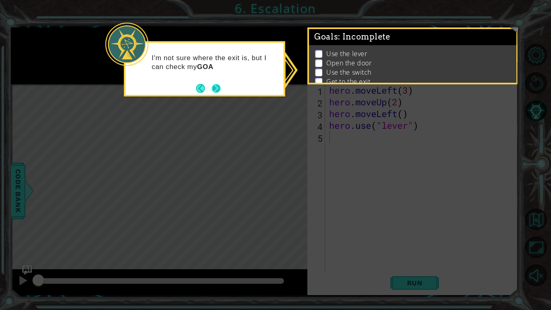
click at [219, 87] on button "Next" at bounding box center [216, 88] width 9 height 9
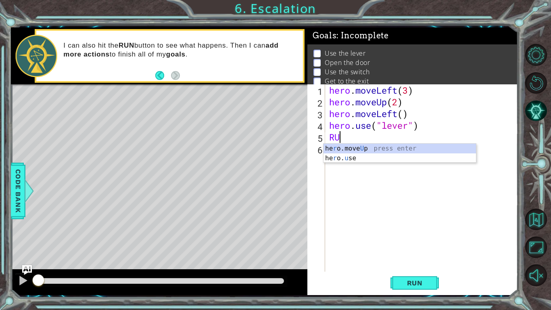
type textarea "R"
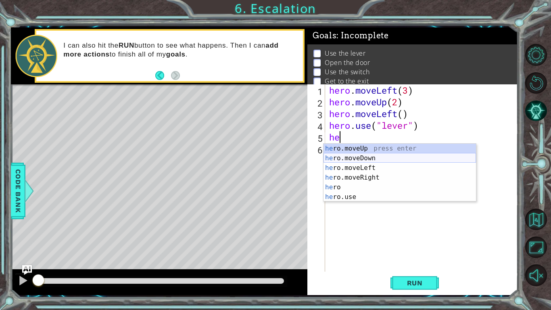
type textarea "h"
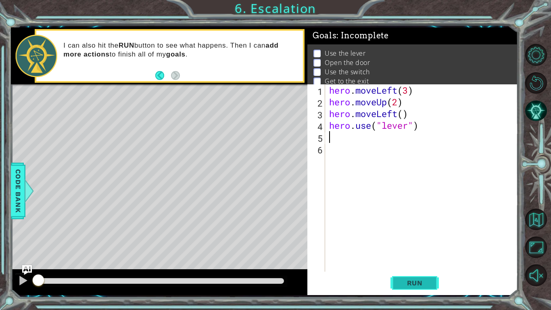
click at [431, 241] on button "Run" at bounding box center [415, 282] width 48 height 21
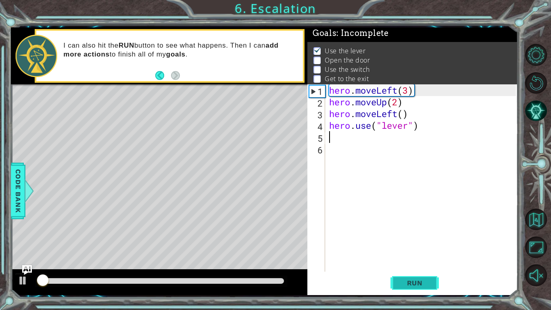
scroll to position [3, 0]
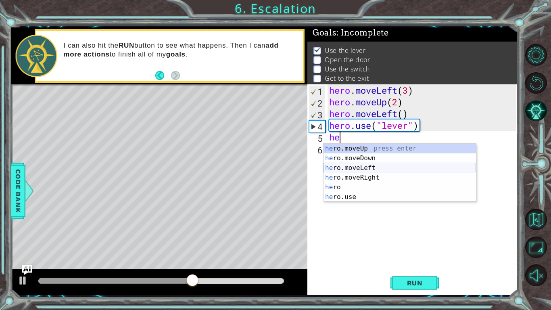
click at [366, 168] on div "he ro.moveUp press enter he ro.moveDown press enter he ro.moveLeft press enter …" at bounding box center [400, 182] width 153 height 77
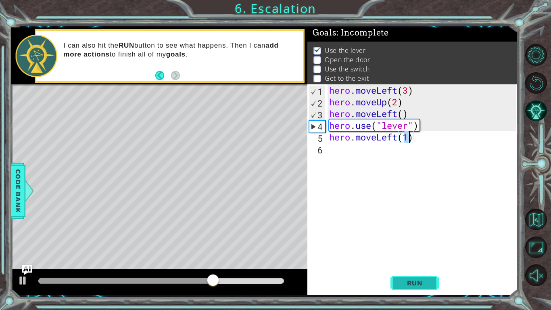
type textarea "hero.moveLeft(1)"
click at [416, 241] on span "Run" at bounding box center [415, 283] width 32 height 8
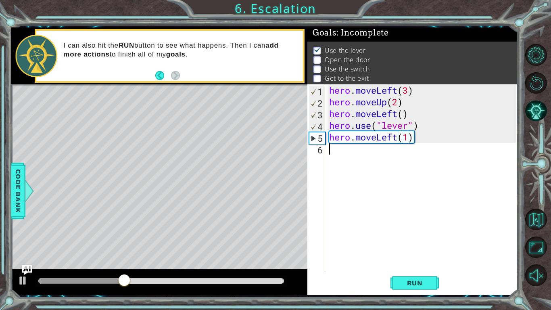
click at [347, 154] on div "hero . moveLeft ( 3 ) hero . moveUp ( 2 ) hero . moveLeft ( ) hero . use ( "lev…" at bounding box center [424, 189] width 192 height 211
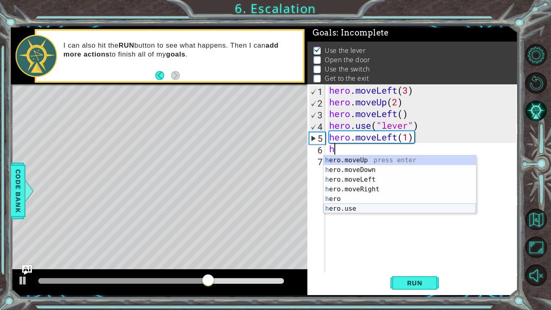
click at [359, 207] on div "h ero.moveUp press enter h ero.moveDown press enter h ero.moveLeft press enter …" at bounding box center [400, 193] width 153 height 77
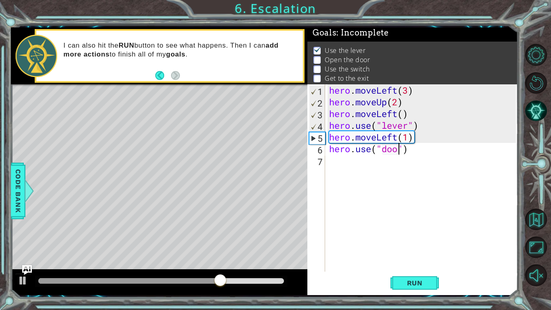
type textarea "hero.use("door")"
click at [353, 167] on div "hero . moveLeft ( 3 ) hero . moveUp ( 2 ) hero . moveLeft ( ) hero . use ( "lev…" at bounding box center [424, 189] width 192 height 211
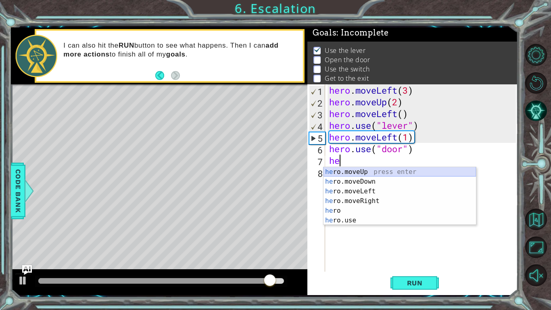
click at [362, 171] on div "he ro.moveUp press enter he ro.moveDown press enter he ro.moveLeft press enter …" at bounding box center [400, 205] width 153 height 77
type textarea "hero.moveUp(1)"
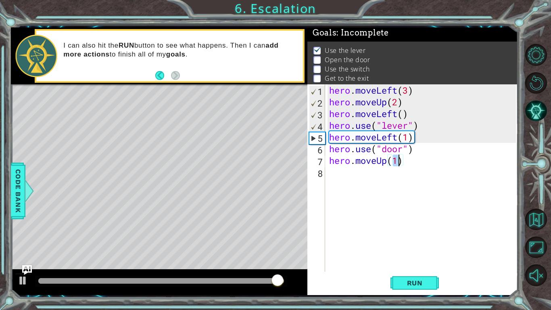
click at [360, 175] on div "hero . moveLeft ( 3 ) hero . moveUp ( 2 ) hero . moveLeft ( ) hero . use ( "lev…" at bounding box center [424, 189] width 192 height 211
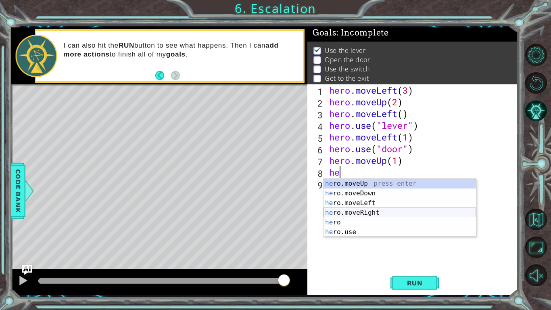
click at [378, 214] on div "he ro.moveUp press enter he ro.moveDown press enter he ro.moveLeft press enter …" at bounding box center [400, 217] width 153 height 77
type textarea "hero.moveRight(1)"
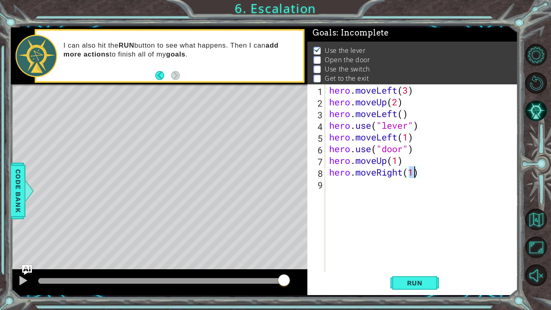
click at [350, 194] on div "hero . moveLeft ( 3 ) hero . moveUp ( 2 ) hero . moveLeft ( ) hero . use ( "lev…" at bounding box center [424, 189] width 192 height 211
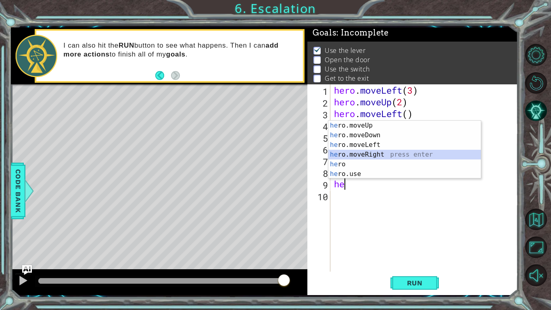
click at [374, 154] on div "he ro.moveUp press enter he ro.moveDown press enter he ro.moveLeft press enter …" at bounding box center [404, 159] width 153 height 77
type textarea "hero.moveRight(1)"
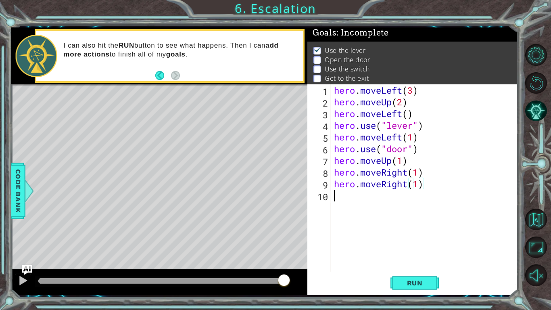
click at [375, 194] on div "hero . moveLeft ( 3 ) hero . moveUp ( 2 ) hero . moveLeft ( ) hero . use ( "lev…" at bounding box center [426, 189] width 188 height 211
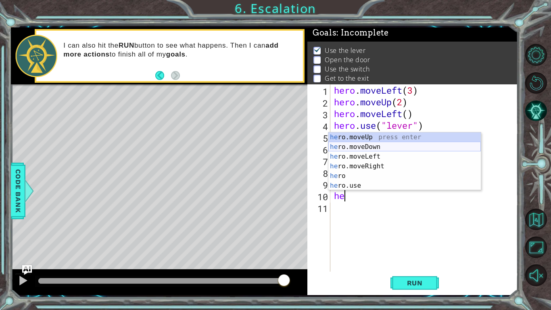
click at [384, 150] on div "he ro.moveUp press enter he ro.moveDown press enter he ro.moveLeft press enter …" at bounding box center [404, 170] width 153 height 77
type textarea "hero.moveDown(1)"
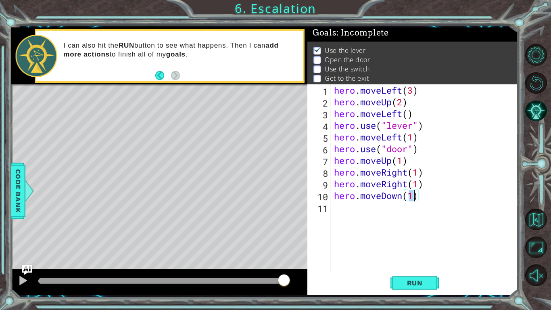
click at [353, 217] on div "hero . moveLeft ( 3 ) hero . moveUp ( 2 ) hero . moveLeft ( ) hero . use ( "lev…" at bounding box center [426, 189] width 188 height 211
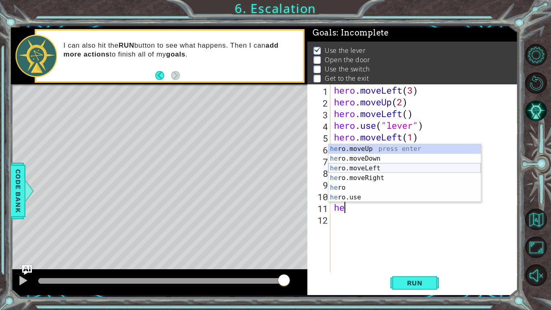
click at [365, 170] on div "he ro.moveUp press enter he ro.moveDown press enter he ro.moveLeft press enter …" at bounding box center [404, 182] width 153 height 77
type textarea "hero.moveLeft(1)"
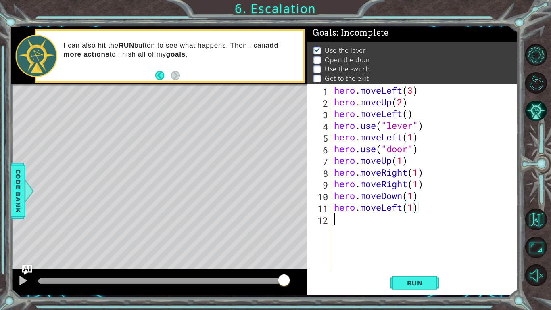
click at [356, 224] on div "hero . moveLeft ( 3 ) hero . moveUp ( 2 ) hero . moveLeft ( ) hero . use ( "lev…" at bounding box center [426, 189] width 188 height 211
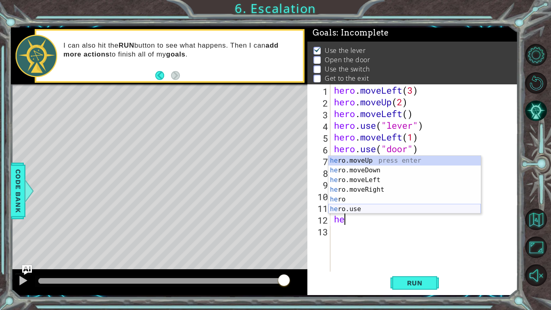
click at [355, 211] on div "he ro.moveUp press enter he ro.moveDown press enter he ro.moveLeft press enter …" at bounding box center [404, 194] width 153 height 77
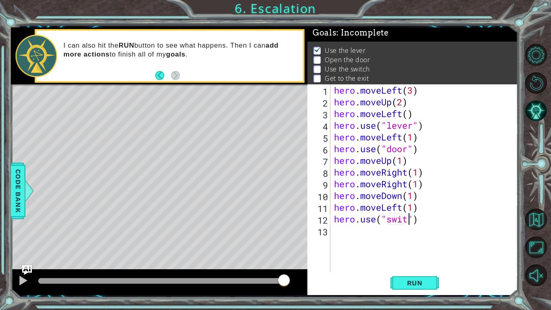
scroll to position [0, 4]
click at [420, 241] on span "Run" at bounding box center [415, 283] width 32 height 8
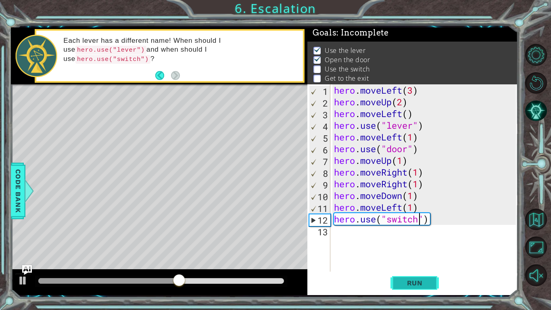
click at [400, 241] on button "Run" at bounding box center [415, 282] width 48 height 21
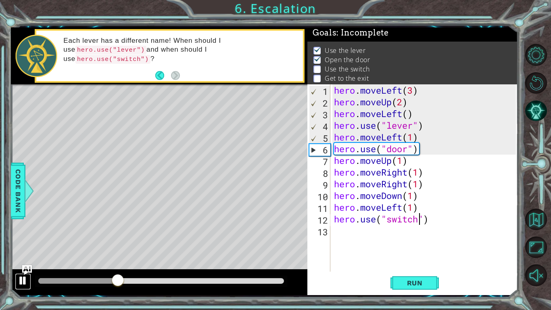
click at [23, 241] on div at bounding box center [23, 280] width 10 height 10
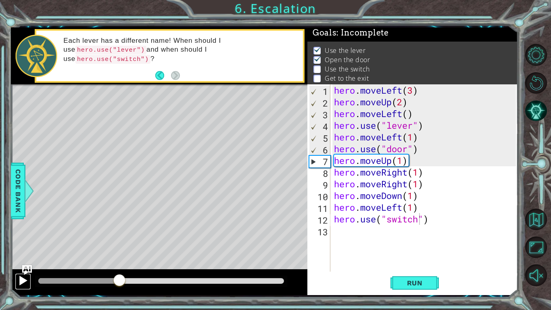
click at [25, 241] on div at bounding box center [23, 280] width 10 height 10
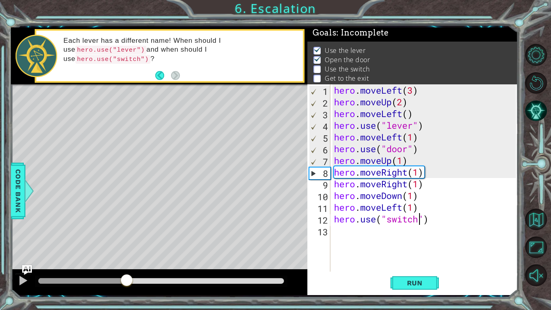
click at [425, 170] on div "hero . moveLeft ( 3 ) hero . moveUp ( 2 ) hero . moveLeft ( ) hero . use ( "lev…" at bounding box center [426, 189] width 188 height 211
type textarea "hero.moveRight(1)"
click at [424, 174] on div "hero . moveLeft ( 3 ) hero . moveUp ( 2 ) hero . moveLeft ( ) hero . use ( "lev…" at bounding box center [426, 189] width 188 height 211
drag, startPoint x: 426, startPoint y: 174, endPoint x: 336, endPoint y: 178, distance: 90.0
click at [336, 178] on div "hero . moveLeft ( 3 ) hero . moveUp ( 2 ) hero . moveLeft ( ) hero . use ( "lev…" at bounding box center [426, 189] width 188 height 211
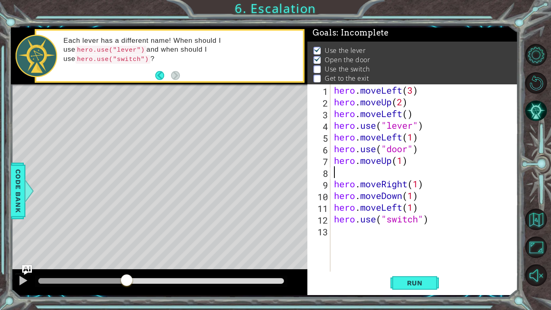
scroll to position [0, 0]
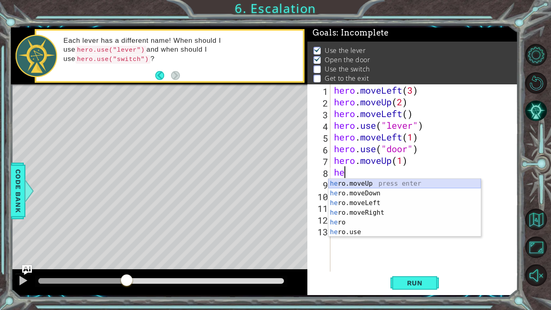
click at [386, 186] on div "he ro.moveUp press enter he ro.moveDown press enter he ro.moveLeft press enter …" at bounding box center [404, 217] width 153 height 77
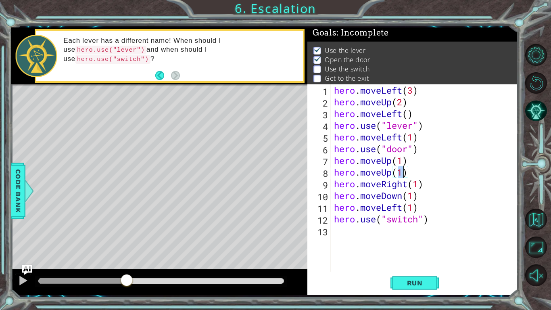
click at [421, 185] on div "hero . moveLeft ( 3 ) hero . moveUp ( 2 ) hero . moveLeft ( ) hero . use ( "lev…" at bounding box center [426, 189] width 188 height 211
click at [409, 241] on span "Run" at bounding box center [415, 283] width 32 height 8
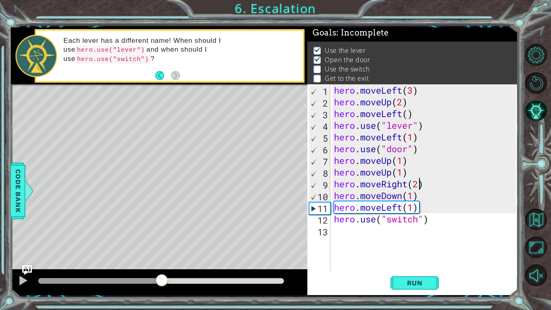
drag, startPoint x: 60, startPoint y: 284, endPoint x: 161, endPoint y: 272, distance: 101.6
click at [161, 241] on div at bounding box center [159, 282] width 297 height 26
click at [420, 198] on div "hero . moveLeft ( 3 ) hero . moveUp ( 2 ) hero . moveLeft ( ) hero . use ( "lev…" at bounding box center [426, 189] width 188 height 211
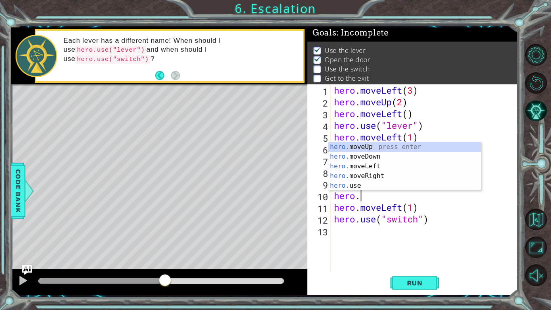
scroll to position [0, 0]
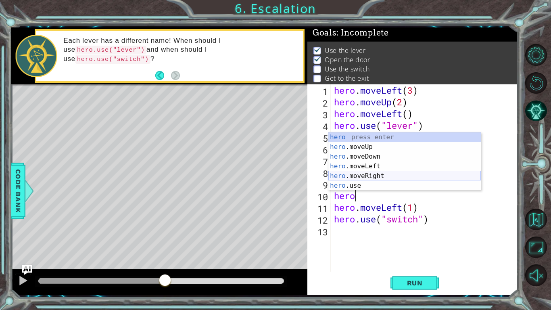
click at [394, 174] on div "hero press enter hero .moveUp press enter hero .moveDown press enter hero .move…" at bounding box center [404, 170] width 153 height 77
type textarea "hero.moveRight(1)"
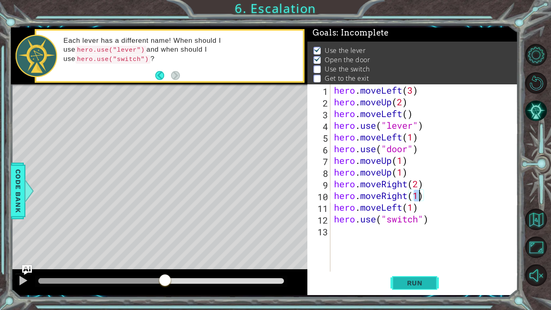
click at [416, 241] on button "Run" at bounding box center [415, 282] width 48 height 21
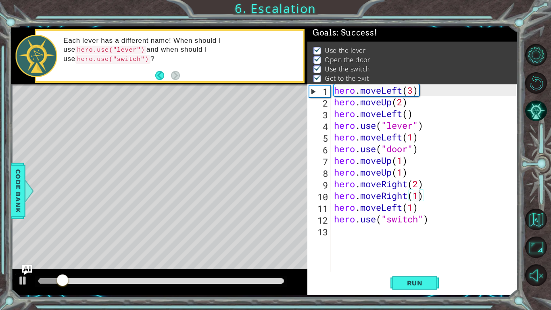
click at [123, 241] on div at bounding box center [159, 282] width 297 height 26
click at [128, 241] on div at bounding box center [161, 281] width 246 height 6
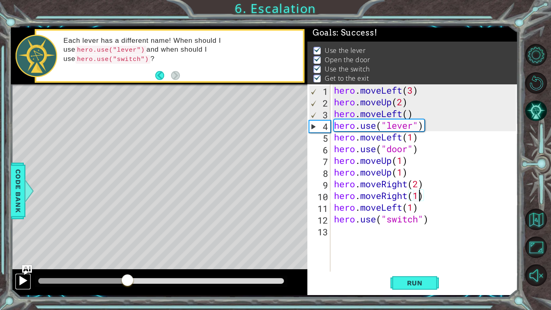
click at [17, 241] on button at bounding box center [23, 281] width 16 height 17
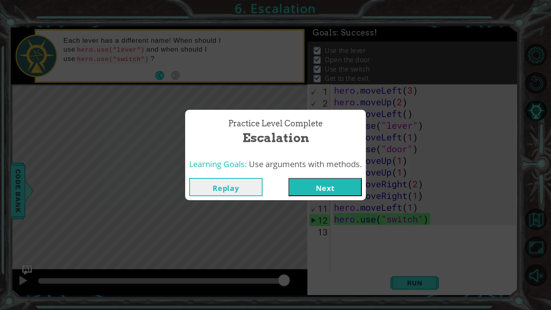
click at [316, 190] on button "Next" at bounding box center [324, 187] width 73 height 18
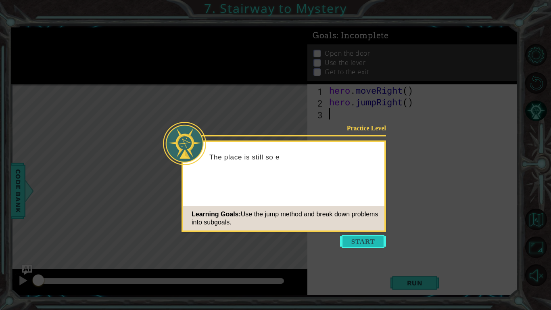
click at [361, 241] on button "Start" at bounding box center [363, 241] width 46 height 13
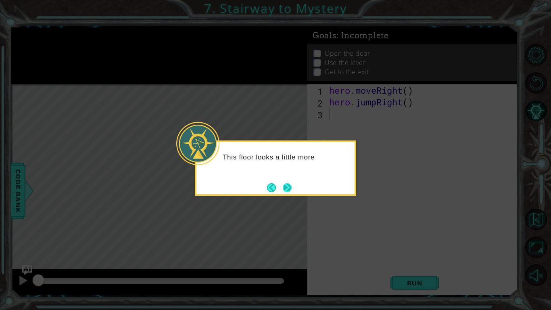
click at [288, 183] on button "Next" at bounding box center [287, 187] width 9 height 9
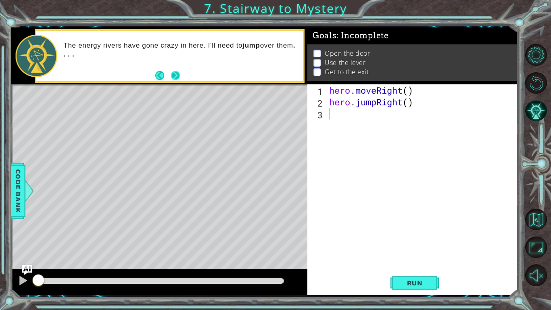
click at [179, 72] on button "Next" at bounding box center [175, 75] width 9 height 9
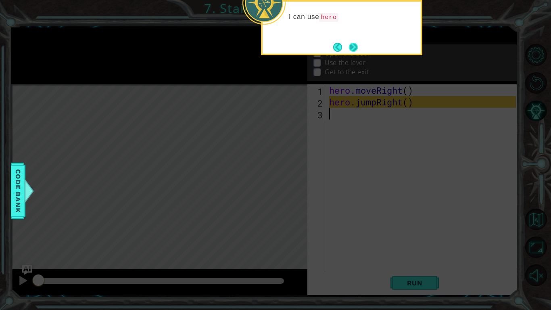
click at [350, 43] on button "Next" at bounding box center [353, 47] width 9 height 9
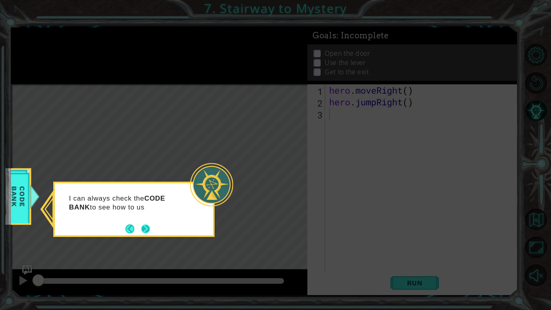
click at [153, 224] on div "I can always check the CODE BANK to see how to us" at bounding box center [134, 206] width 158 height 41
click at [150, 224] on div "I can always check the CODE BANK to see how to use my actions." at bounding box center [134, 206] width 158 height 41
click at [148, 226] on button "Next" at bounding box center [145, 228] width 9 height 9
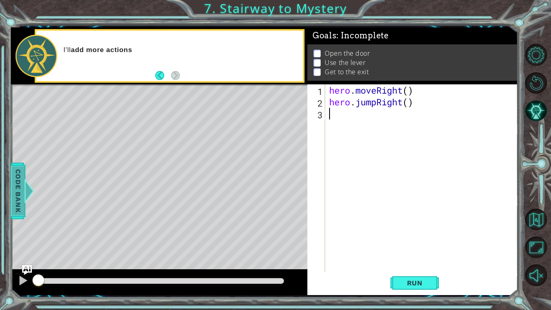
click at [24, 200] on div at bounding box center [29, 191] width 10 height 24
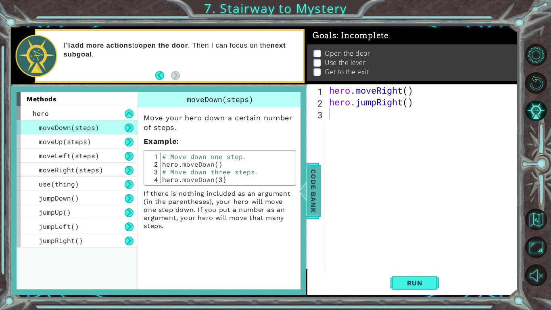
click at [304, 181] on div at bounding box center [303, 191] width 10 height 24
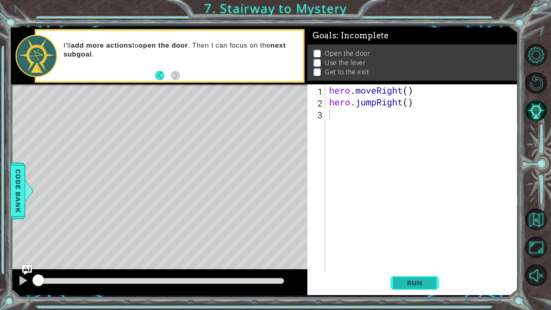
click at [409, 241] on span "Run" at bounding box center [415, 283] width 32 height 8
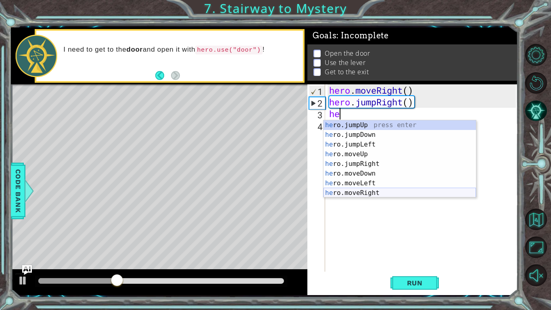
click at [376, 194] on div "he ro.jumpUp press enter he ro.jumpDown press enter he ro.jumpLeft press enter …" at bounding box center [400, 168] width 153 height 97
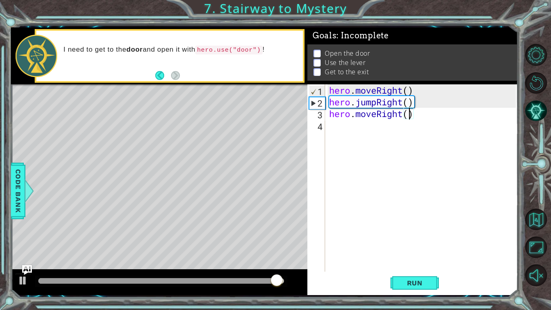
type textarea "hero.moveRight(2)"
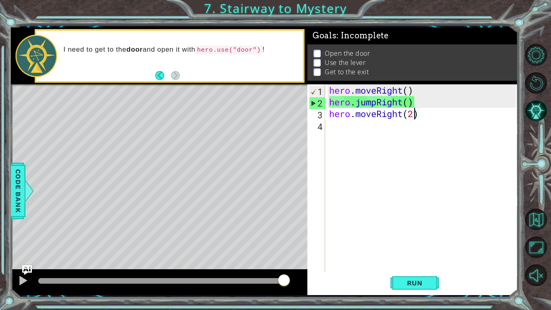
click at [351, 125] on div "hero . moveRight ( ) hero . jumpRight ( ) hero . moveRight ( 2 )" at bounding box center [424, 189] width 192 height 211
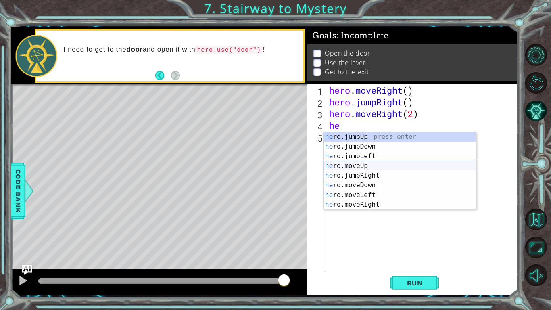
click at [360, 168] on div "he ro.jumpUp press enter he ro.jumpDown press enter he ro.jumpLeft press enter …" at bounding box center [400, 180] width 153 height 97
type textarea "hero.moveUp(1)"
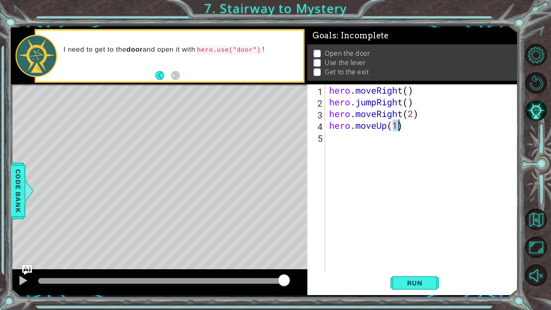
click at [350, 136] on div "hero . moveRight ( ) hero . jumpRight ( ) hero . moveRight ( 2 ) hero . moveUp …" at bounding box center [424, 189] width 192 height 211
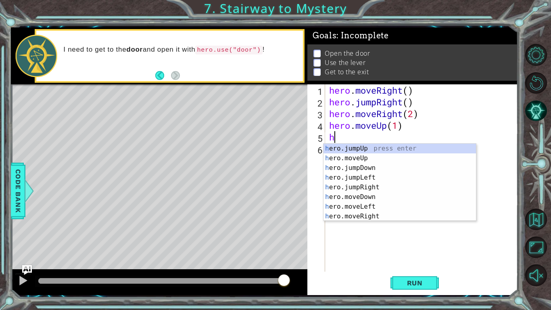
type textarea "he"
click at [370, 171] on div "he ro.jumpUp press enter he ro.jumpDown press enter he ro.jumpLeft press enter …" at bounding box center [400, 192] width 153 height 97
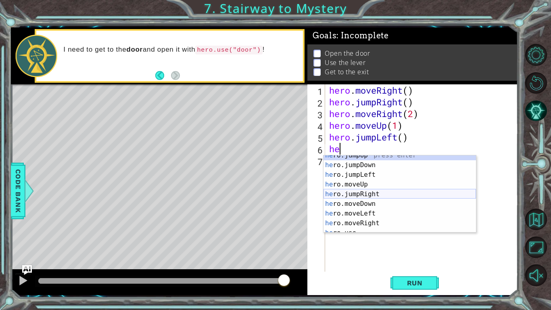
scroll to position [10, 0]
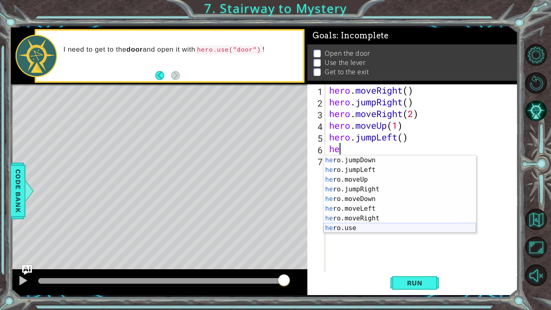
click at [357, 229] on div "he ro.jumpDown press enter he ro.jumpLeft press enter he ro.moveUp press enter …" at bounding box center [400, 203] width 153 height 97
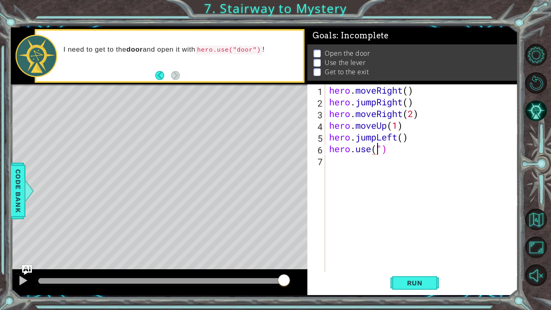
scroll to position [0, 2]
type textarea "hero.use("door")"
click at [424, 241] on button "Run" at bounding box center [415, 282] width 48 height 21
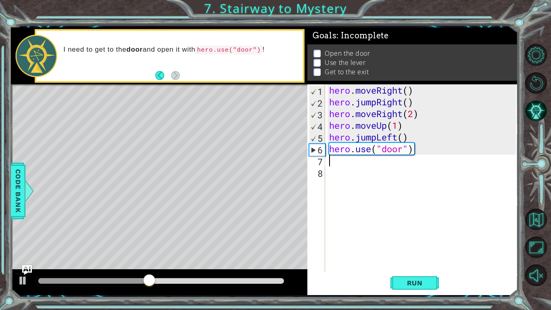
click at [399, 138] on div "hero . moveRight ( ) hero . jumpRight ( ) hero . moveRight ( 2 ) hero . moveUp …" at bounding box center [424, 189] width 192 height 211
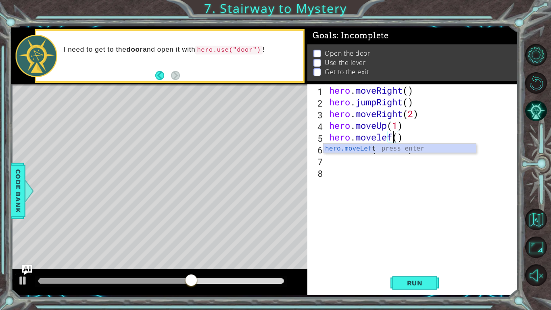
scroll to position [0, 3]
type textarea "hero.moveleft()"
click at [412, 241] on span "Run" at bounding box center [415, 283] width 32 height 8
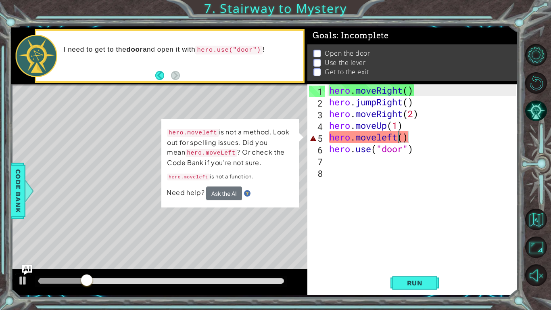
click at [386, 177] on div "hero . moveRight ( ) hero . jumpRight ( ) hero . moveRight ( 2 ) hero . moveUp …" at bounding box center [424, 189] width 192 height 211
click at [404, 137] on div "hero . moveRight ( ) hero . jumpRight ( ) hero . moveRight ( 2 ) hero . moveUp …" at bounding box center [424, 189] width 192 height 211
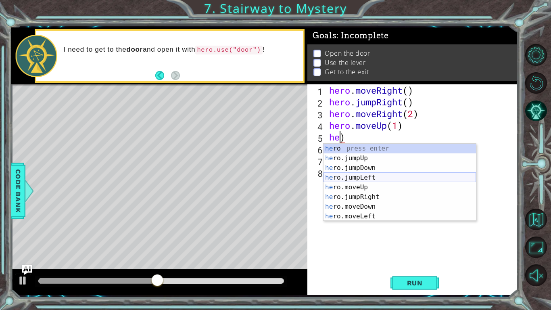
click at [380, 180] on div "he ro press enter he ro.jumpUp press enter he ro.jumpDown press enter he ro.jum…" at bounding box center [400, 192] width 153 height 97
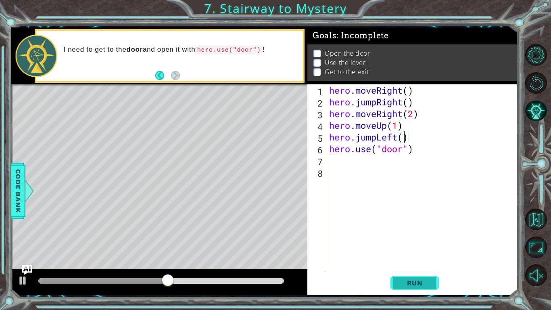
click at [403, 241] on span "Run" at bounding box center [415, 283] width 32 height 8
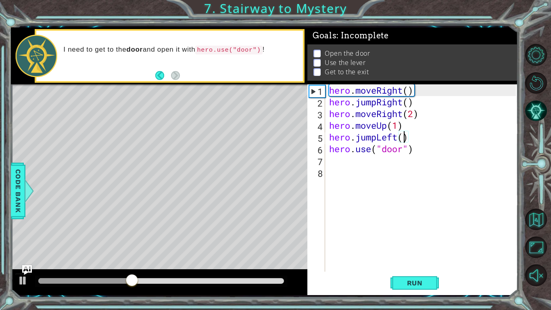
click at [411, 140] on div "hero . moveRight ( ) hero . jumpRight ( ) hero . moveRight ( 2 ) hero . moveUp …" at bounding box center [424, 189] width 192 height 211
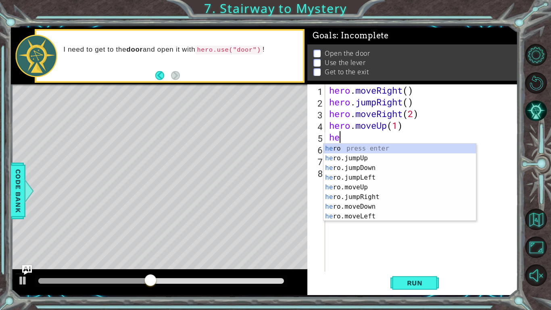
type textarea "h"
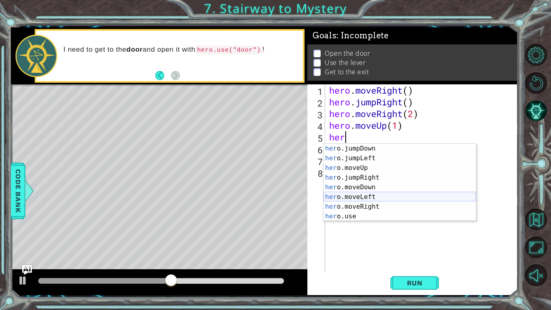
scroll to position [19, 0]
click at [378, 196] on div "her o.jumpDown press enter her o.jumpLeft press enter her o.moveUp press enter …" at bounding box center [400, 192] width 153 height 97
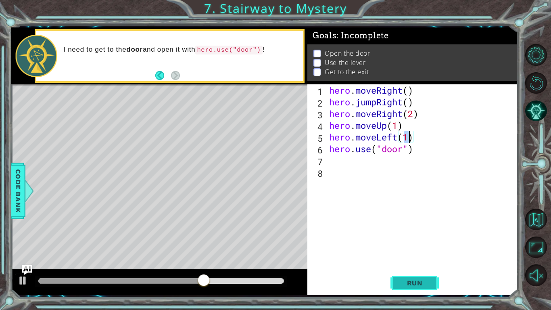
type textarea "hero.moveLeft(1)"
click at [405, 241] on span "Run" at bounding box center [415, 283] width 32 height 8
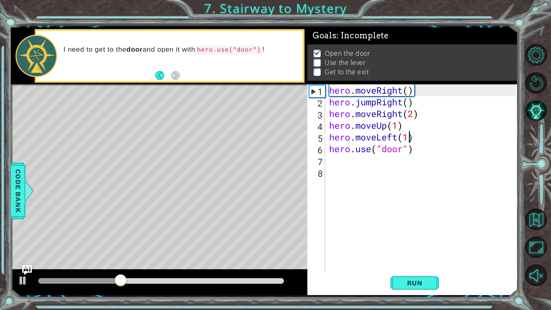
click at [340, 159] on div "hero . moveRight ( ) hero . jumpRight ( ) hero . moveRight ( 2 ) hero . moveUp …" at bounding box center [424, 189] width 192 height 211
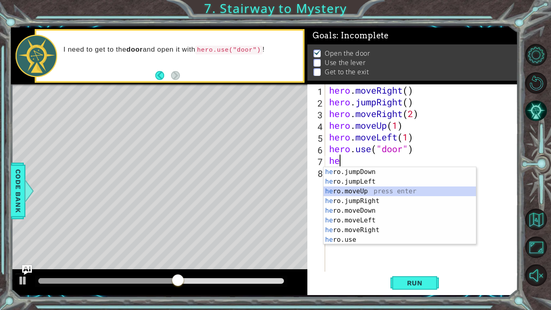
click at [364, 191] on div "he ro.jumpDown press enter he ro.jumpLeft press enter he ro.moveUp press enter …" at bounding box center [400, 215] width 153 height 97
type textarea "hero.moveUp(1)"
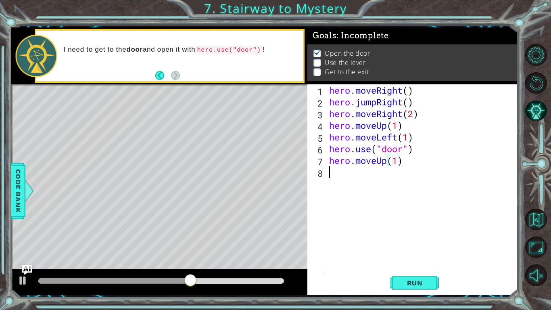
click at [357, 179] on div "hero . moveRight ( ) hero . jumpRight ( ) hero . moveRight ( 2 ) hero . moveUp …" at bounding box center [424, 189] width 192 height 211
type textarea "h"
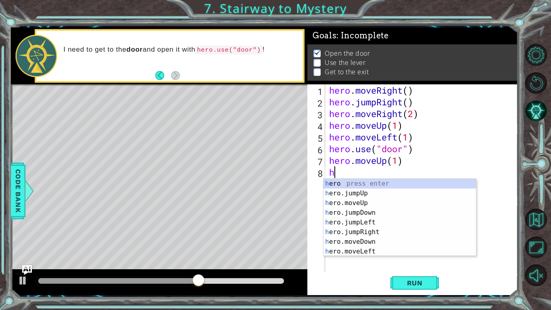
scroll to position [0, 0]
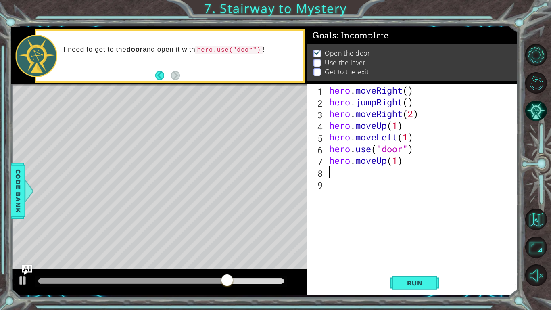
click at [397, 160] on div "hero . moveRight ( ) hero . jumpRight ( ) hero . moveRight ( 2 ) hero . moveUp …" at bounding box center [424, 189] width 192 height 211
type textarea "hero.moveUp(2)"
click at [385, 171] on div "hero . moveRight ( ) hero . jumpRight ( ) hero . moveRight ( 2 ) hero . moveUp …" at bounding box center [424, 189] width 192 height 211
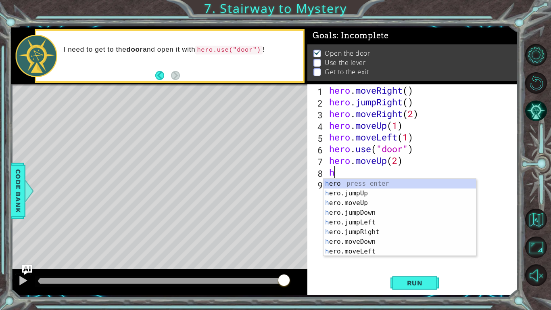
type textarea "he"
click at [373, 212] on div "he ro press enter he ro.jumpUp press enter he ro.jumpDown press enter he ro.jum…" at bounding box center [400, 227] width 153 height 97
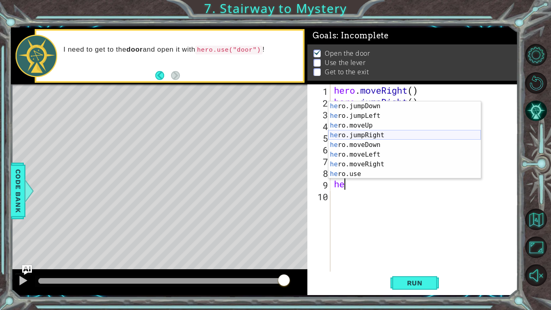
scroll to position [19, 0]
click at [371, 172] on div "he ro.jumpUp press enter he ro.jumpDown press enter he ro.jumpLeft press enter …" at bounding box center [404, 140] width 153 height 97
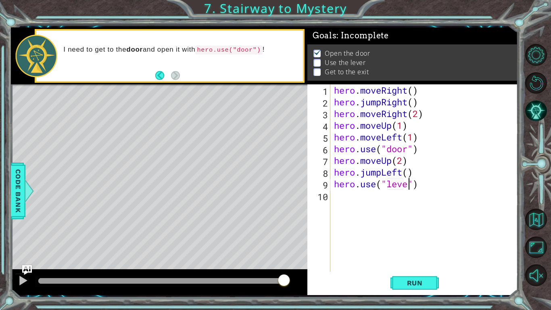
scroll to position [0, 4]
click at [421, 241] on span "Run" at bounding box center [415, 283] width 32 height 8
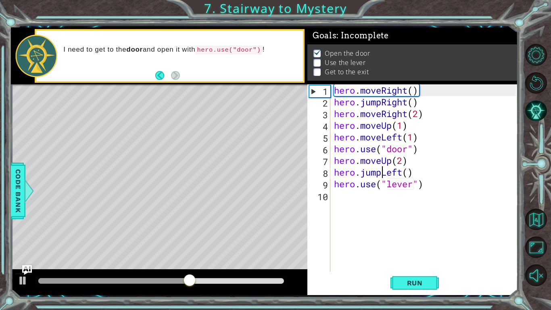
click at [382, 174] on div "hero . moveRight ( ) hero . jumpRight ( ) hero . moveRight ( 2 ) hero . moveUp …" at bounding box center [426, 189] width 188 height 211
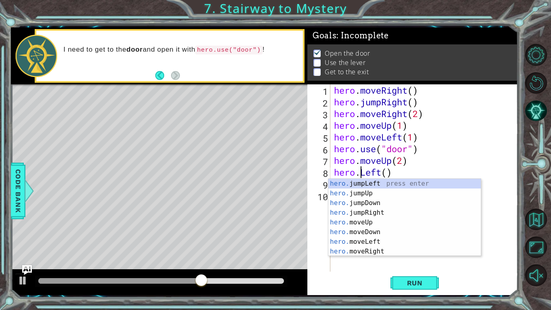
scroll to position [0, 0]
click at [385, 240] on div "hero. jumpLeft press enter hero. jumpUp press enter hero. jumpDown press enter …" at bounding box center [404, 227] width 153 height 97
type textarea "hero.moveLeft(1)"
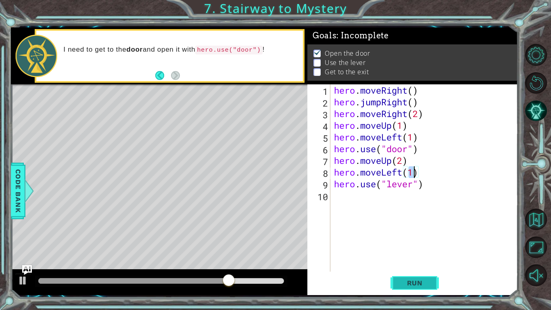
click at [404, 241] on span "Run" at bounding box center [415, 283] width 32 height 8
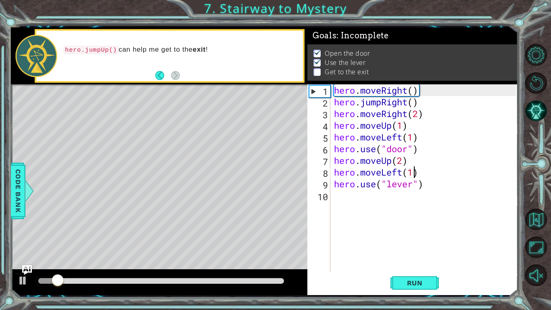
click at [145, 241] on div at bounding box center [161, 281] width 246 height 6
click at [351, 203] on div "hero . moveRight ( ) hero . jumpRight ( ) hero . moveRight ( 2 ) hero . moveUp …" at bounding box center [426, 189] width 188 height 211
type textarea "h"
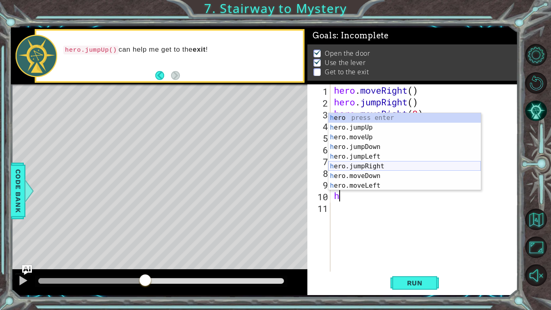
click at [384, 166] on div "h ero press enter h ero.jumpUp press enter h ero.moveUp press enter h ero.jumpD…" at bounding box center [404, 161] width 153 height 97
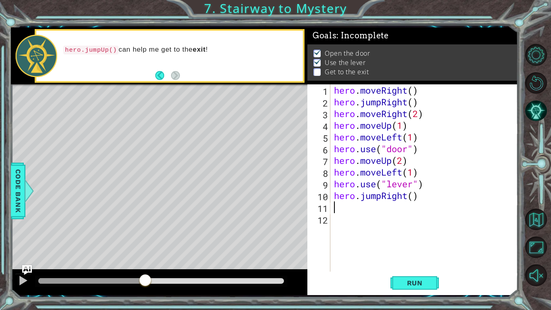
click at [415, 197] on div "hero . moveRight ( ) hero . jumpRight ( ) hero . moveRight ( 2 ) hero . moveUp …" at bounding box center [426, 189] width 188 height 211
type textarea "hero.jumpRight(2)"
click at [348, 212] on div "hero . moveRight ( ) hero . jumpRight ( ) hero . moveRight ( 2 ) hero . moveUp …" at bounding box center [426, 189] width 188 height 211
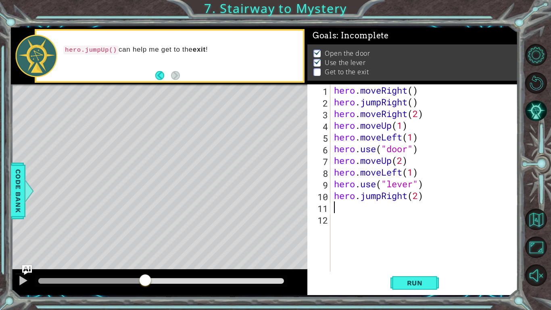
click at [383, 196] on div "hero . moveRight ( ) hero . jumpRight ( ) hero . moveRight ( 2 ) hero . moveUp …" at bounding box center [426, 189] width 188 height 211
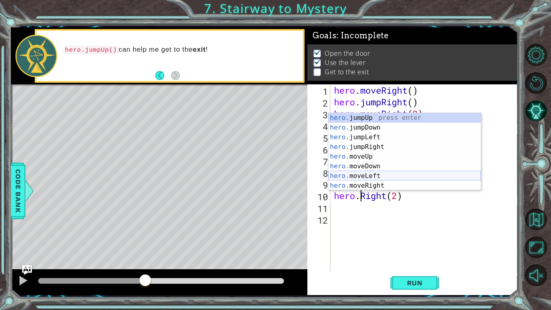
click at [390, 181] on div "hero. jumpUp press enter hero. jumpDown press enter hero. jumpLeft press enter …" at bounding box center [404, 161] width 153 height 97
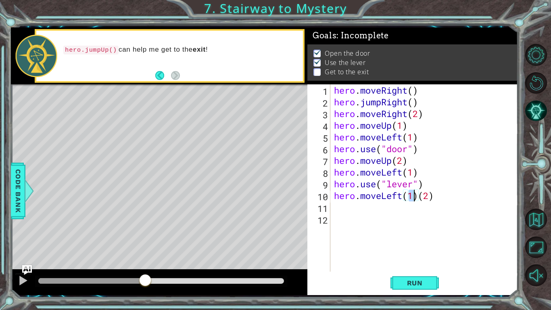
click at [384, 197] on div "hero . moveRight ( ) hero . jumpRight ( ) hero . moveRight ( 2 ) hero . moveUp …" at bounding box center [426, 189] width 188 height 211
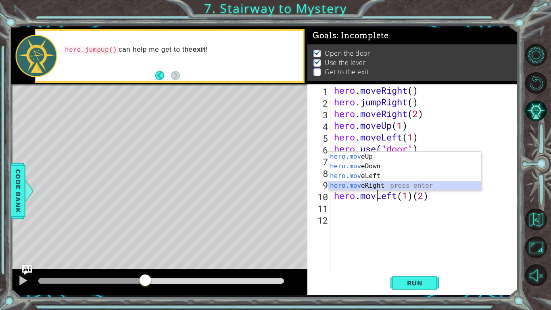
click at [374, 187] on div "hero.mov eUp press enter hero.mov eDown press enter hero.mov eLeft press enter …" at bounding box center [404, 181] width 153 height 58
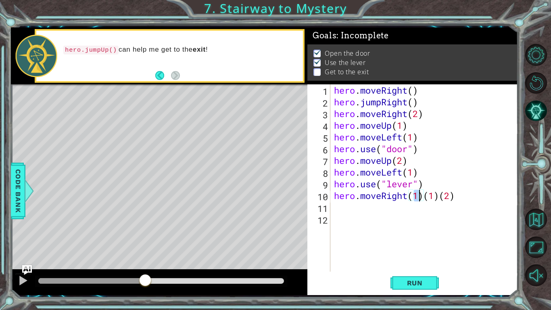
click at [458, 196] on div "hero . moveRight ( ) hero . jumpRight ( ) hero . moveRight ( 2 ) hero . moveUp …" at bounding box center [426, 189] width 188 height 211
type textarea "hero.moveRight(2)"
click at [396, 241] on button "Run" at bounding box center [415, 282] width 48 height 21
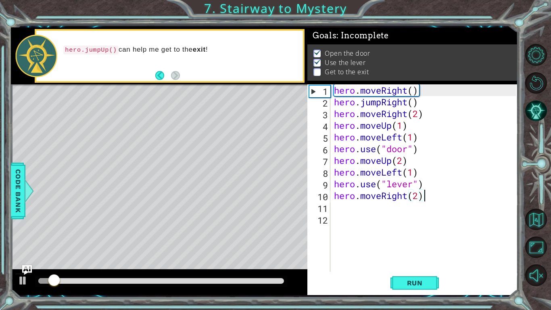
click at [194, 241] on div at bounding box center [161, 281] width 246 height 6
click at [352, 211] on div "hero . moveRight ( ) hero . jumpRight ( ) hero . moveRight ( 2 ) hero . moveUp …" at bounding box center [426, 189] width 188 height 211
type textarea "m"
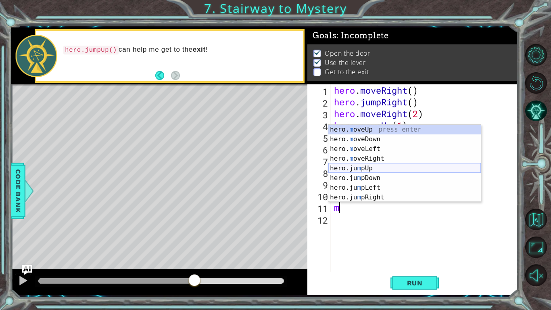
click at [368, 171] on div "hero. m oveUp press enter hero. m oveDown press enter hero. m oveLeft press ent…" at bounding box center [404, 173] width 153 height 97
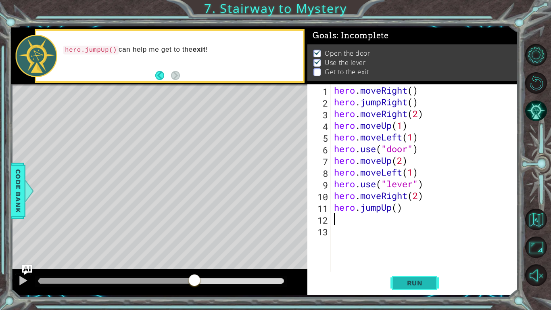
click at [411, 241] on span "Run" at bounding box center [415, 283] width 32 height 8
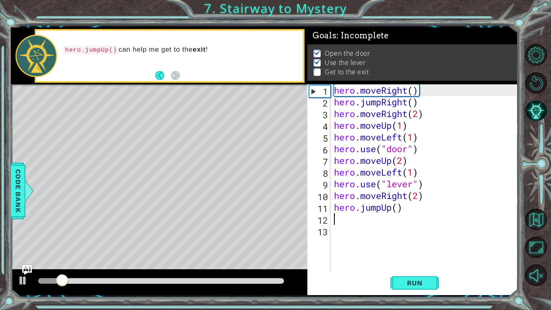
click at [236, 241] on div at bounding box center [161, 281] width 246 height 6
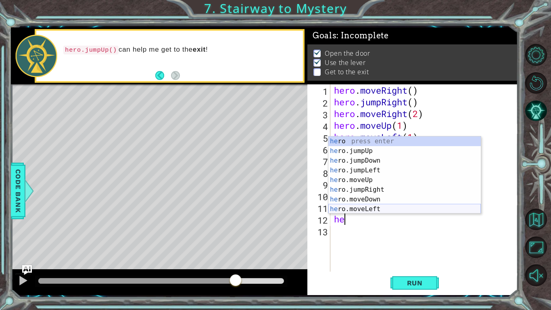
click at [399, 208] on div "he ro press enter he ro.jumpUp press enter he ro.jumpDown press enter he ro.jum…" at bounding box center [404, 184] width 153 height 97
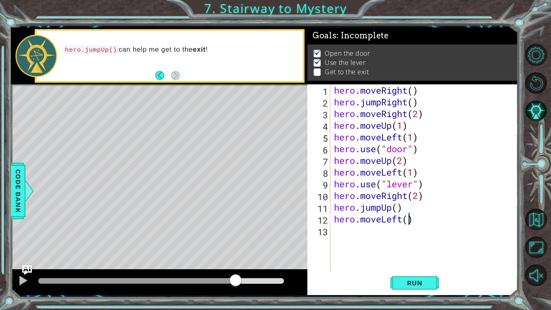
type textarea "hero.moveLeft(2)"
click at [351, 236] on div "hero . moveRight ( ) hero . jumpRight ( ) hero . moveRight ( 2 ) hero . moveUp …" at bounding box center [426, 189] width 188 height 211
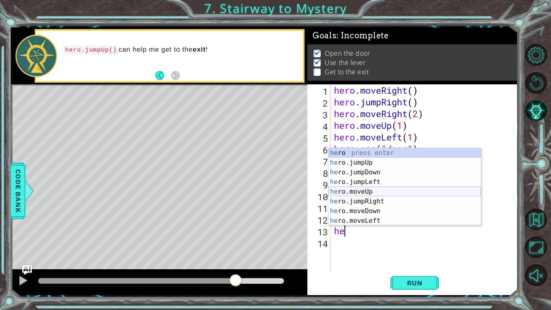
click at [382, 195] on div "he ro press enter he ro.jumpUp press enter he ro.jumpDown press enter he ro.jum…" at bounding box center [404, 196] width 153 height 97
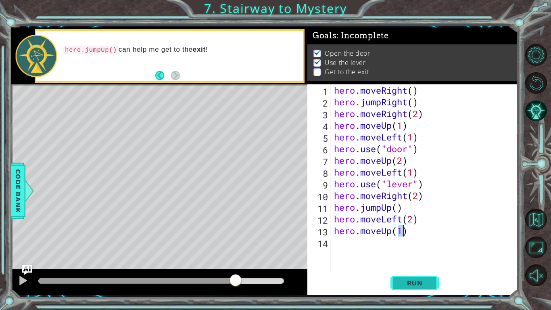
type textarea "hero.moveUp(1)"
click at [414, 241] on span "Run" at bounding box center [415, 283] width 32 height 8
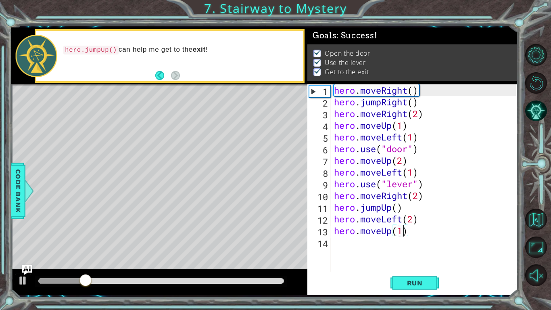
click at [238, 241] on div at bounding box center [161, 281] width 246 height 6
click at [380, 241] on div "hero . moveRight ( ) hero . jumpRight ( ) hero . moveRight ( 2 ) hero . moveUp …" at bounding box center [426, 189] width 188 height 211
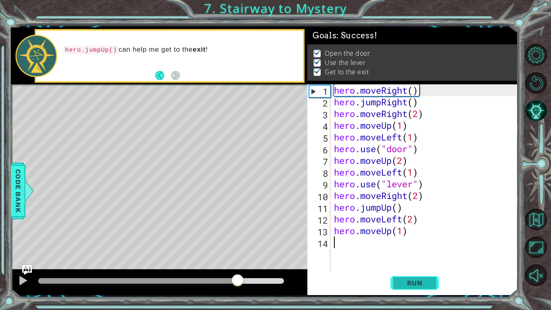
click at [401, 241] on span "Run" at bounding box center [415, 283] width 32 height 8
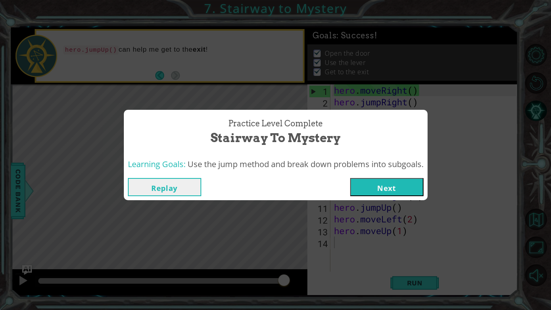
click at [404, 185] on button "Next" at bounding box center [386, 187] width 73 height 18
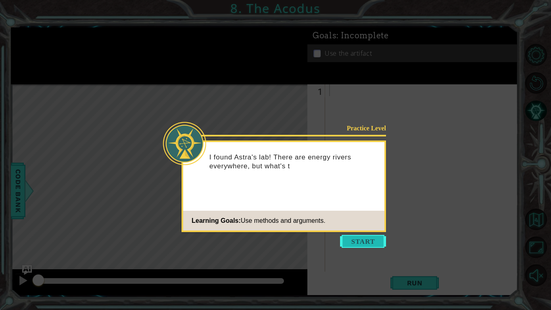
click at [358, 241] on button "Start" at bounding box center [363, 241] width 46 height 13
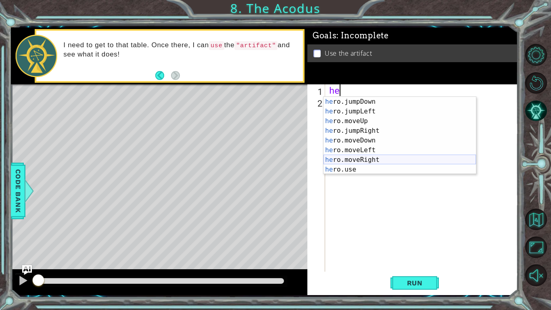
scroll to position [10, 0]
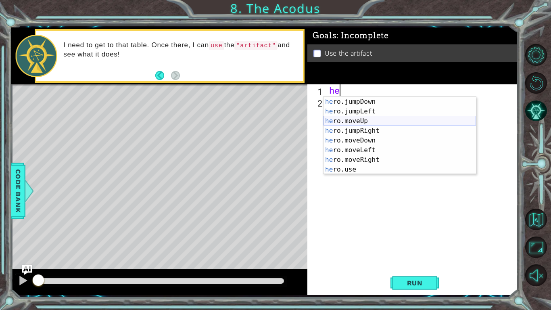
click at [361, 120] on div "he ro.jumpDown press enter he ro.jumpLeft press enter he ro.moveUp press enter …" at bounding box center [400, 145] width 153 height 97
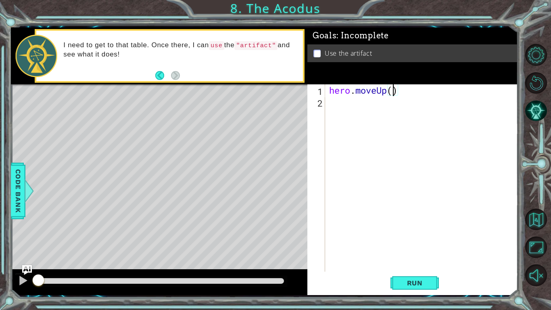
type textarea "hero.moveUp(2)"
click at [365, 109] on div "hero . moveUp ( 2 )" at bounding box center [424, 189] width 192 height 211
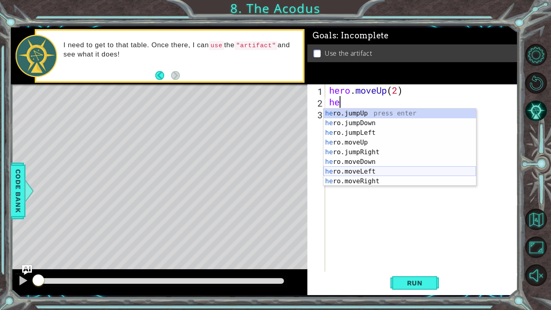
click at [380, 171] on div "he ro.jumpUp press enter he ro.jumpDown press enter he ro.jumpLeft press enter …" at bounding box center [400, 157] width 153 height 97
type textarea "hero.moveLeft(1)"
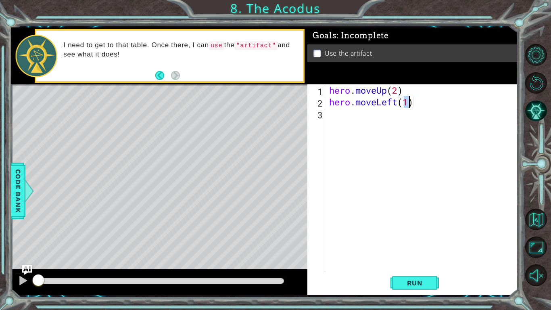
click at [394, 113] on div "hero . moveUp ( 2 ) hero . moveLeft ( 1 )" at bounding box center [424, 189] width 192 height 211
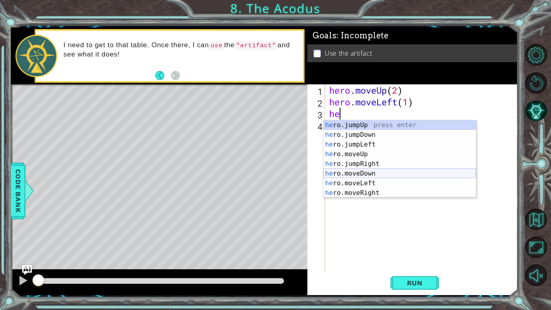
click at [380, 173] on div "he ro.jumpUp press enter he ro.jumpDown press enter he ro.jumpLeft press enter …" at bounding box center [400, 168] width 153 height 97
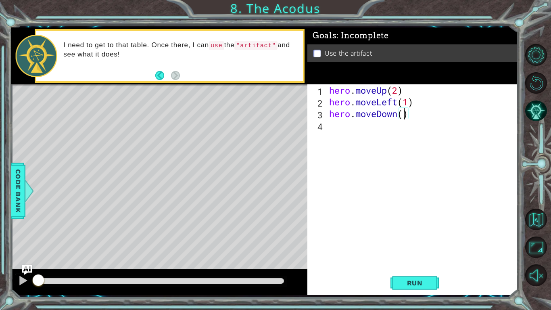
type textarea "hero.moveDown(2)"
click at [375, 125] on div "hero . moveUp ( 2 ) hero . moveLeft ( 1 ) hero . moveDown ( 2 )" at bounding box center [424, 189] width 192 height 211
type textarea "y"
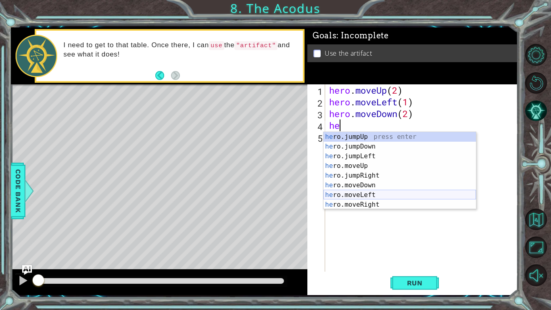
click at [374, 194] on div "he ro.jumpUp press enter he ro.jumpDown press enter he ro.jumpLeft press enter …" at bounding box center [400, 180] width 153 height 97
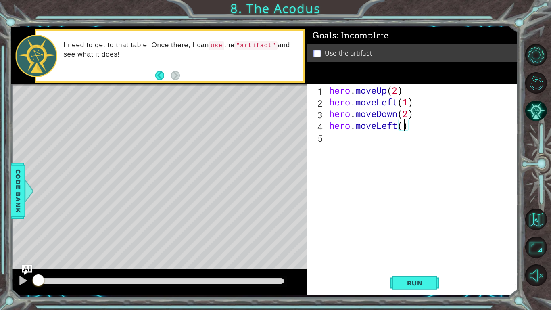
type textarea "hero.moveLeft(2)"
click at [397, 141] on div "hero . moveUp ( 2 ) hero . moveLeft ( 1 ) hero . moveDown ( 2 ) hero . moveLeft…" at bounding box center [424, 189] width 192 height 211
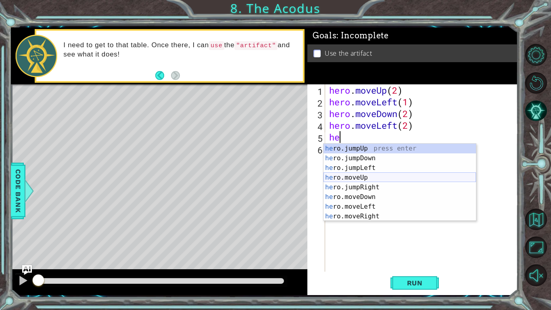
click at [380, 180] on div "he ro.jumpUp press enter he ro.jumpDown press enter he ro.jumpLeft press enter …" at bounding box center [400, 192] width 153 height 97
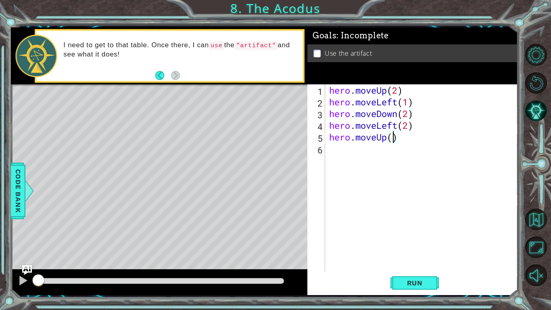
type textarea "hero.moveUp(2)"
click at [372, 152] on div "hero . moveUp ( 2 ) hero . moveLeft ( 1 ) hero . moveDown ( 2 ) hero . moveLeft…" at bounding box center [424, 189] width 192 height 211
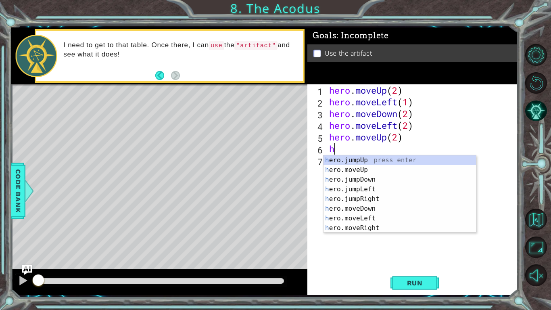
type textarea "he"
click at [370, 199] on div "he ro.jumpUp press enter he ro.jumpDown press enter he ro.jumpLeft press enter …" at bounding box center [400, 203] width 153 height 97
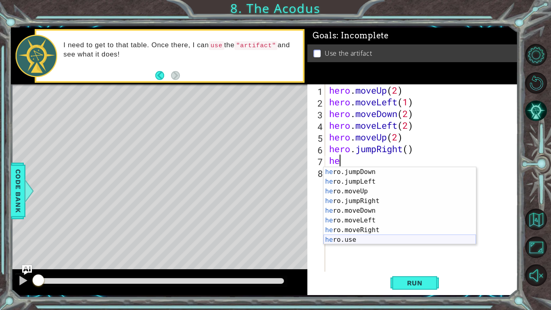
scroll to position [10, 0]
click at [383, 236] on div "he ro.jumpDown press enter he ro.jumpLeft press enter he ro.moveUp press enter …" at bounding box center [400, 215] width 153 height 97
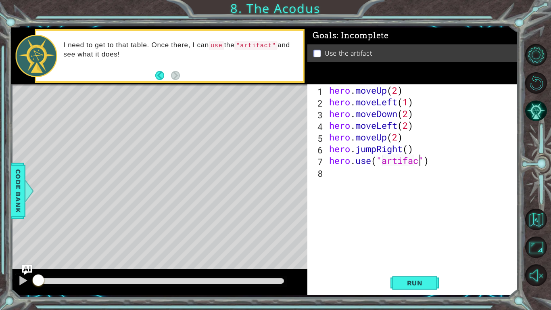
scroll to position [0, 4]
click at [424, 241] on div "1 ההההההההההההההההההההההההההההההההההההההההההההההההההההההההההההההההההההההההההההה…" at bounding box center [264, 161] width 507 height 273
click at [422, 241] on span "Run" at bounding box center [415, 283] width 32 height 8
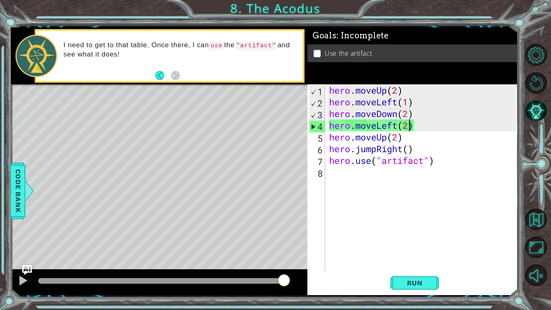
click at [410, 123] on div "hero . moveUp ( 2 ) hero . moveLeft ( 1 ) hero . moveDown ( 2 ) hero . moveLeft…" at bounding box center [424, 189] width 192 height 211
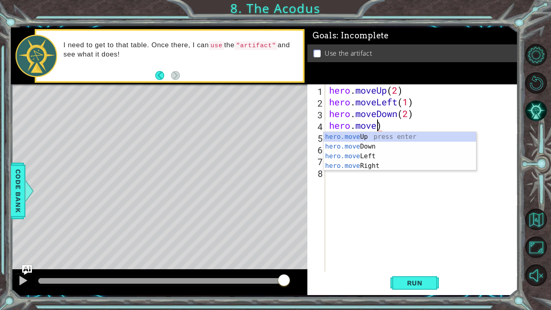
scroll to position [0, 2]
click at [407, 125] on div "hero . moveUp ( 2 ) hero . moveLeft ( 1 ) hero . moveDown ( 2 ) hero . move ) h…" at bounding box center [424, 189] width 192 height 211
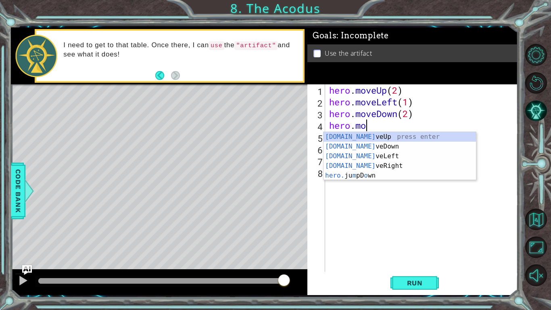
scroll to position [0, 0]
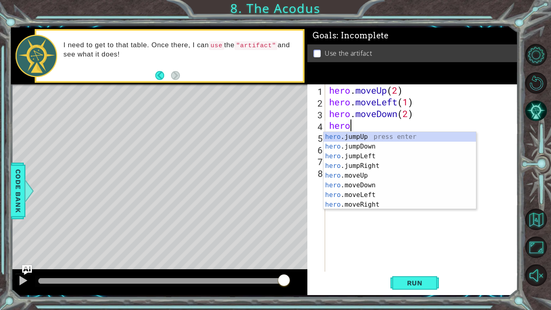
type textarea "hero."
click at [372, 154] on div "hero. jumpUp press enter hero. jumpDown press enter hero. jumpLeft press enter …" at bounding box center [400, 180] width 153 height 97
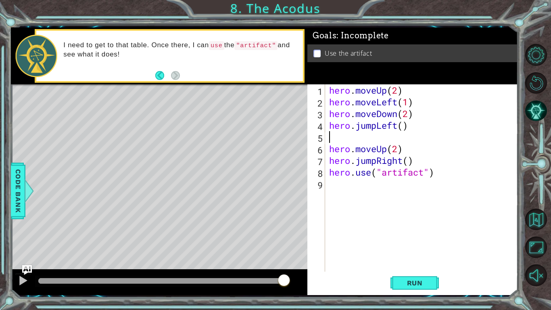
scroll to position [0, 0]
click at [411, 241] on button "Run" at bounding box center [415, 282] width 48 height 21
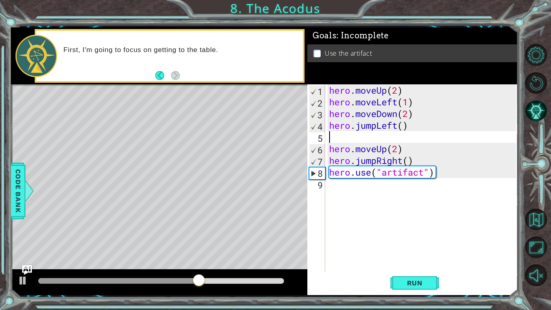
click at [422, 159] on div "hero . moveUp ( 2 ) hero . moveLeft ( 1 ) hero . moveDown ( 2 ) hero . jumpLeft…" at bounding box center [424, 189] width 192 height 211
click at [382, 159] on div "hero . moveUp ( 2 ) hero . moveLeft ( 1 ) hero . moveDown ( 2 ) hero . jumpLeft…" at bounding box center [424, 189] width 192 height 211
click at [378, 160] on div "hero . moveUp ( 2 ) hero . moveLeft ( 1 ) hero . moveDown ( 2 ) hero . jumpLeft…" at bounding box center [424, 189] width 192 height 211
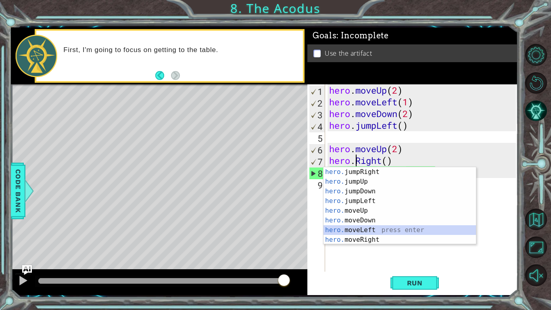
click at [384, 231] on div "hero. jumpRight press enter hero. jumpUp press enter hero. jumpDown press enter…" at bounding box center [400, 215] width 153 height 97
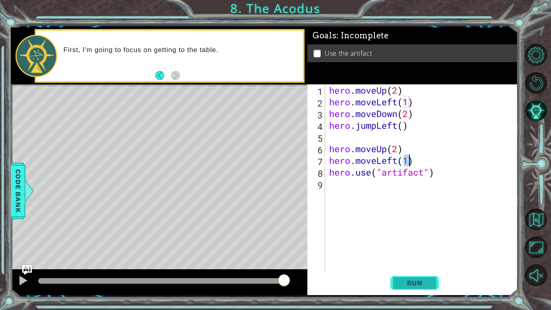
click at [417, 241] on span "Run" at bounding box center [415, 283] width 32 height 8
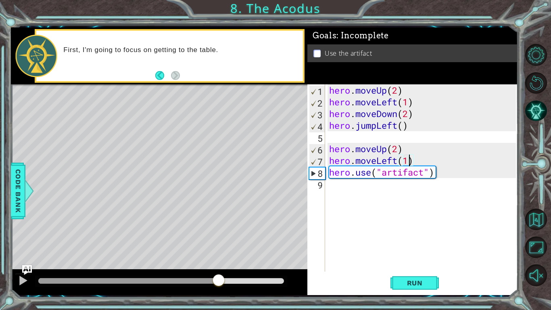
click at [219, 241] on div at bounding box center [161, 281] width 246 height 6
click at [389, 159] on div "hero . moveUp ( 2 ) hero . moveLeft ( 1 ) hero . moveDown ( 2 ) hero . jumpLeft…" at bounding box center [424, 189] width 192 height 211
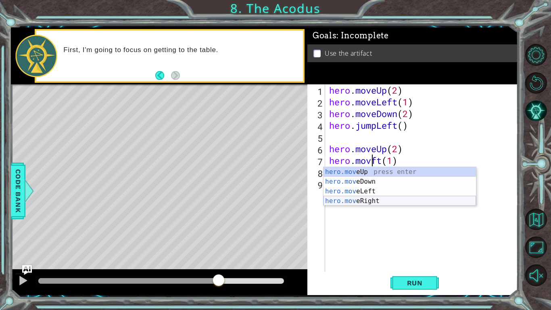
click at [389, 201] on div "hero.mov eUp press enter hero.mov eDown press enter hero.mov eLeft press enter …" at bounding box center [400, 196] width 153 height 58
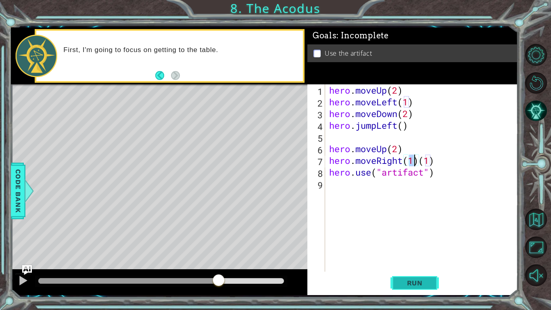
click at [404, 241] on span "Run" at bounding box center [415, 283] width 32 height 8
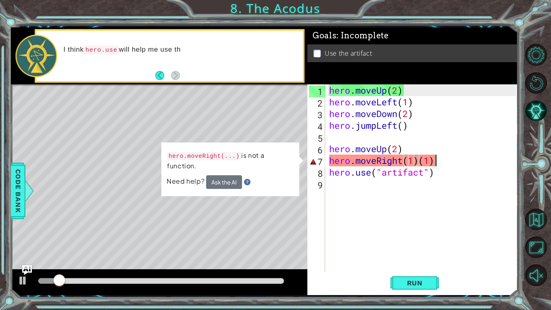
click at [435, 159] on div "hero . moveUp ( 2 ) hero . moveLeft ( 1 ) hero . moveDown ( 2 ) hero . jumpLeft…" at bounding box center [424, 189] width 192 height 211
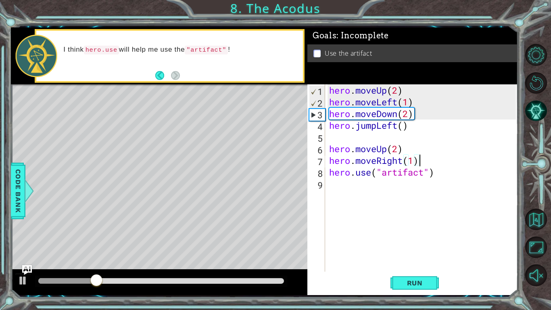
click at [224, 241] on div at bounding box center [161, 281] width 252 height 11
click at [224, 241] on div at bounding box center [161, 281] width 246 height 6
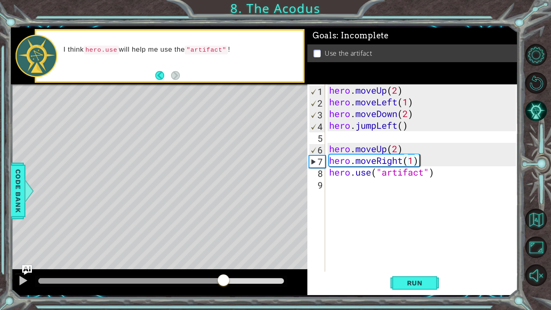
click at [392, 175] on div "hero . moveUp ( 2 ) hero . moveLeft ( 1 ) hero . moveDown ( 2 ) hero . jumpLeft…" at bounding box center [424, 189] width 192 height 211
type textarea "hero.use("artifact")"
click at [25, 241] on div at bounding box center [23, 280] width 10 height 10
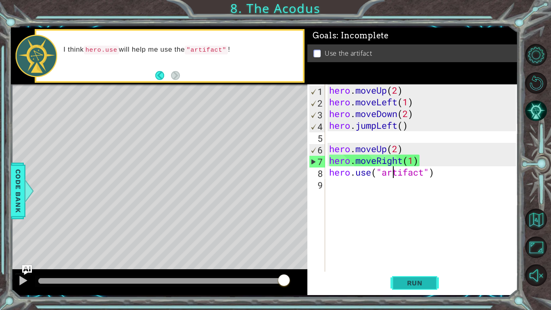
click at [419, 241] on span "Run" at bounding box center [415, 283] width 32 height 8
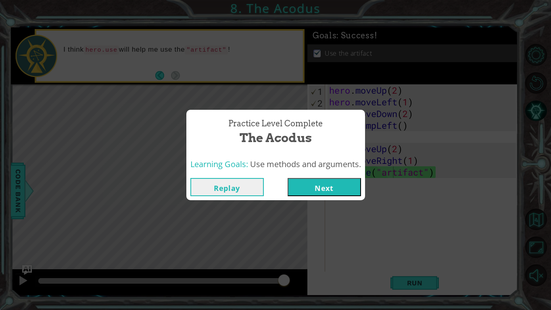
click at [335, 184] on button "Next" at bounding box center [324, 187] width 73 height 18
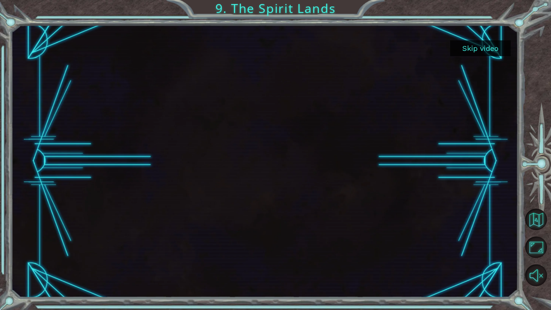
click at [494, 52] on button "Skip video" at bounding box center [480, 48] width 61 height 16
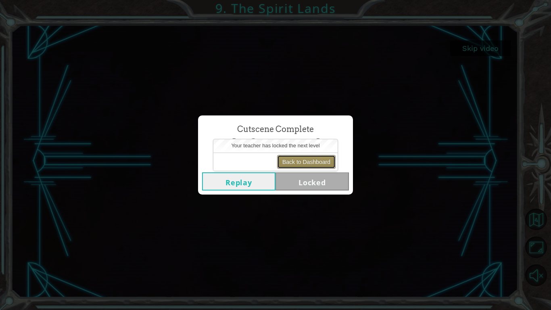
click at [289, 166] on button "Back to Dashboard" at bounding box center [306, 162] width 59 height 14
